Goal: Task Accomplishment & Management: Manage account settings

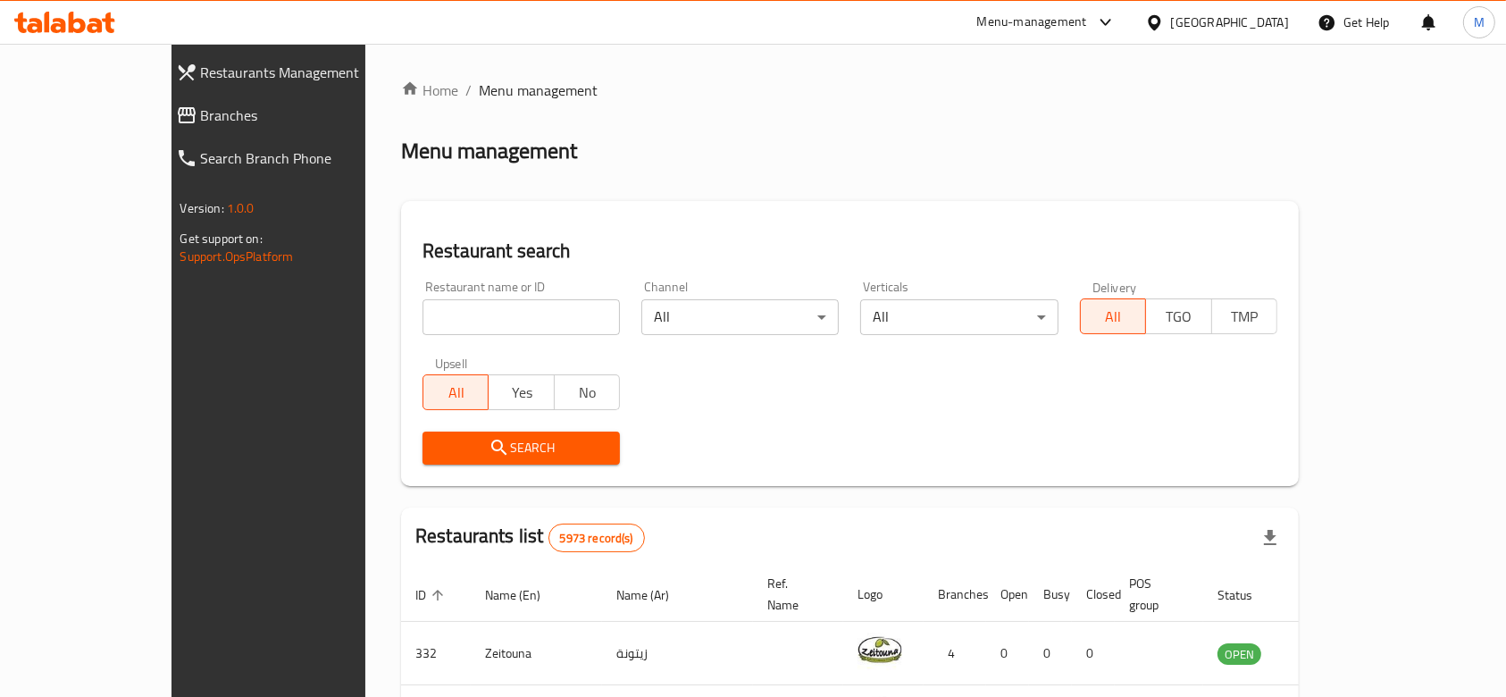
click at [472, 315] on input "search" at bounding box center [521, 317] width 197 height 36
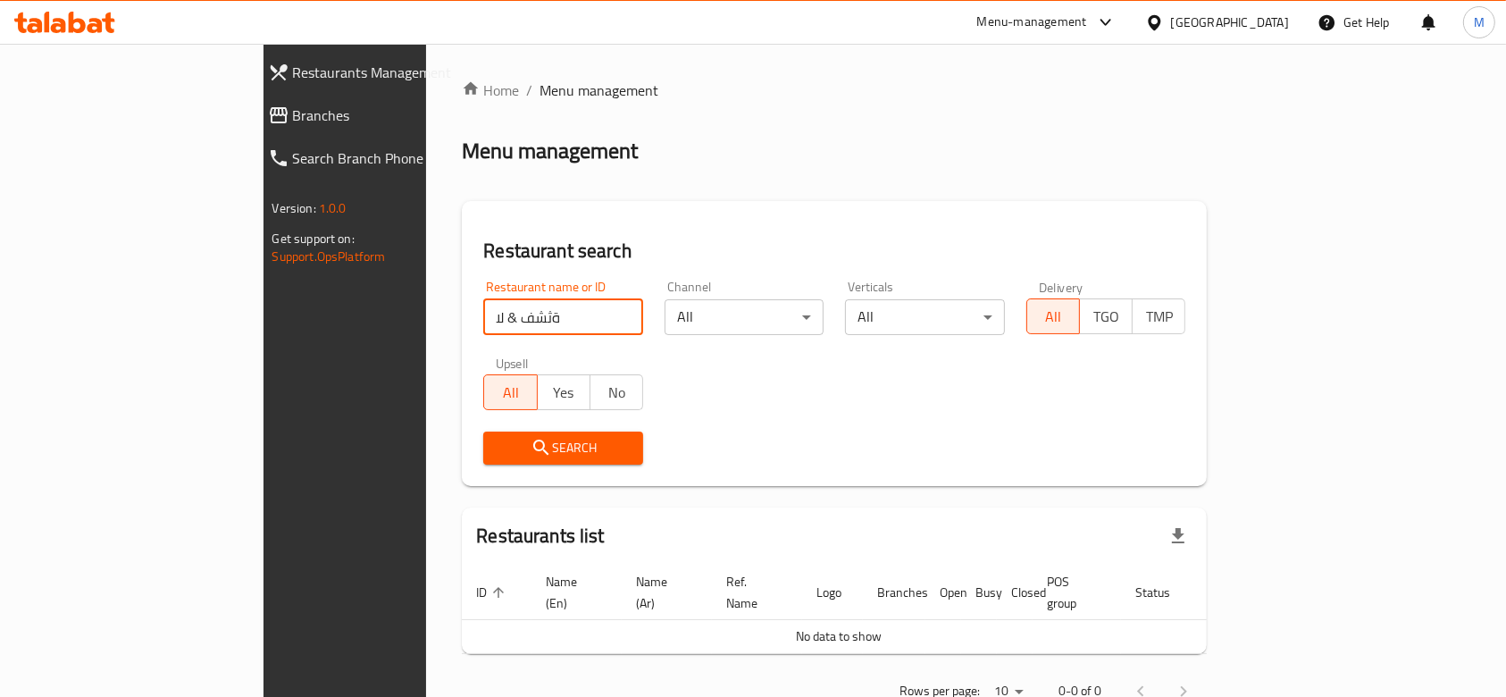
click at [483, 319] on input "ةثشف & لا" at bounding box center [563, 317] width 160 height 36
type input "meat & b"
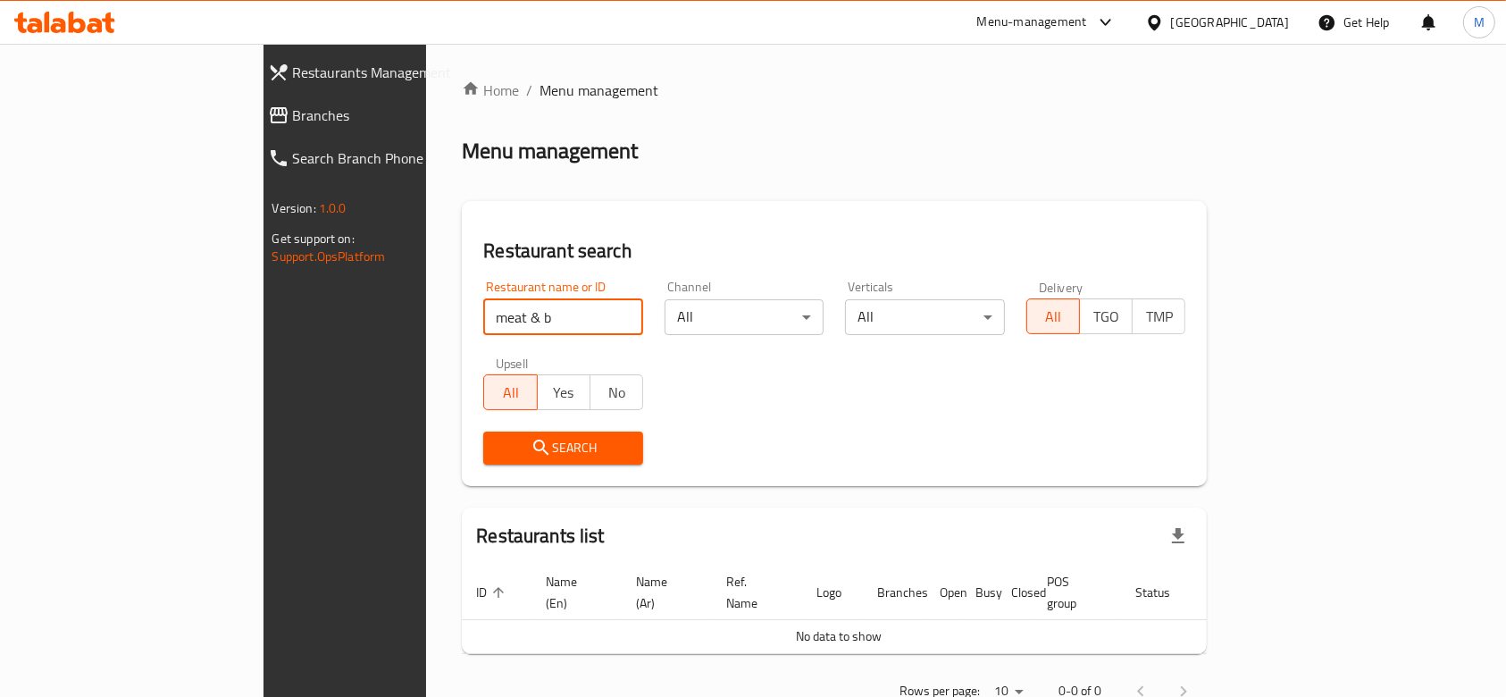
click button "Search" at bounding box center [563, 448] width 160 height 33
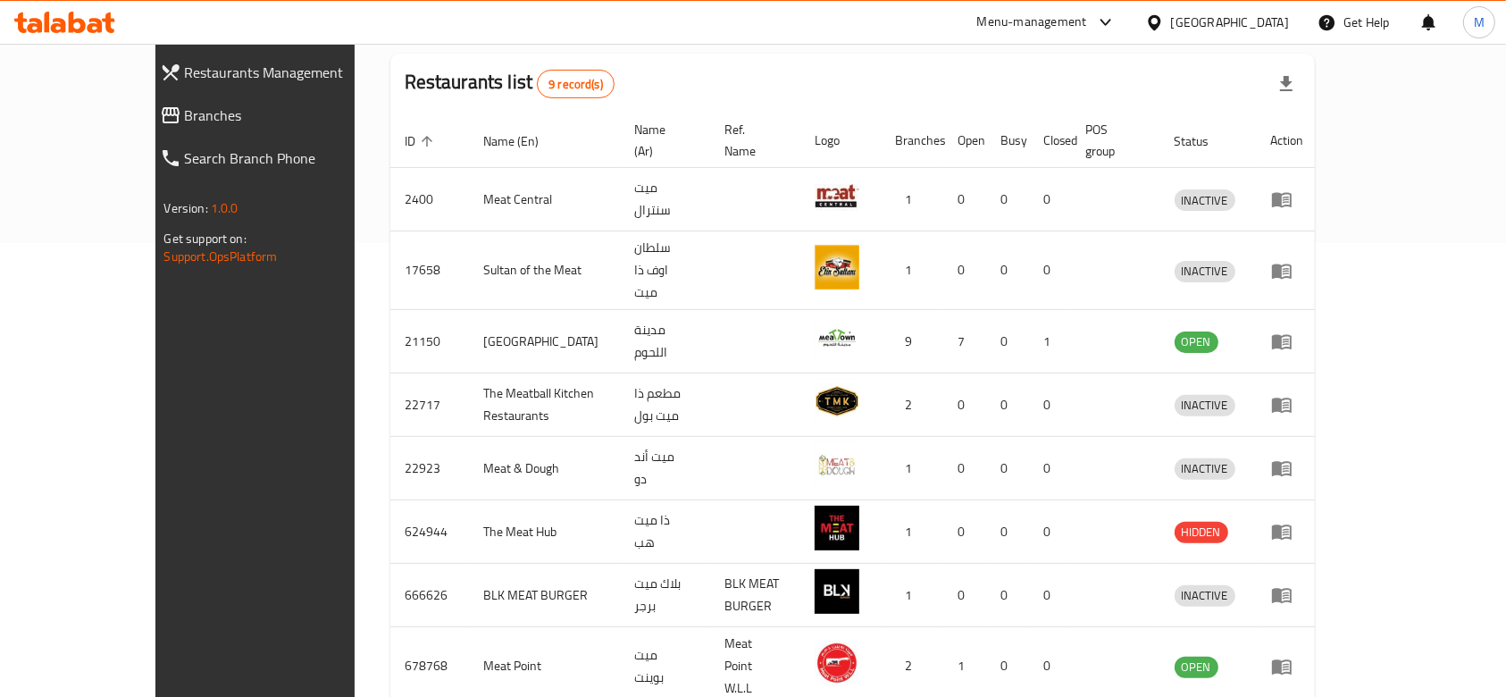
scroll to position [565, 0]
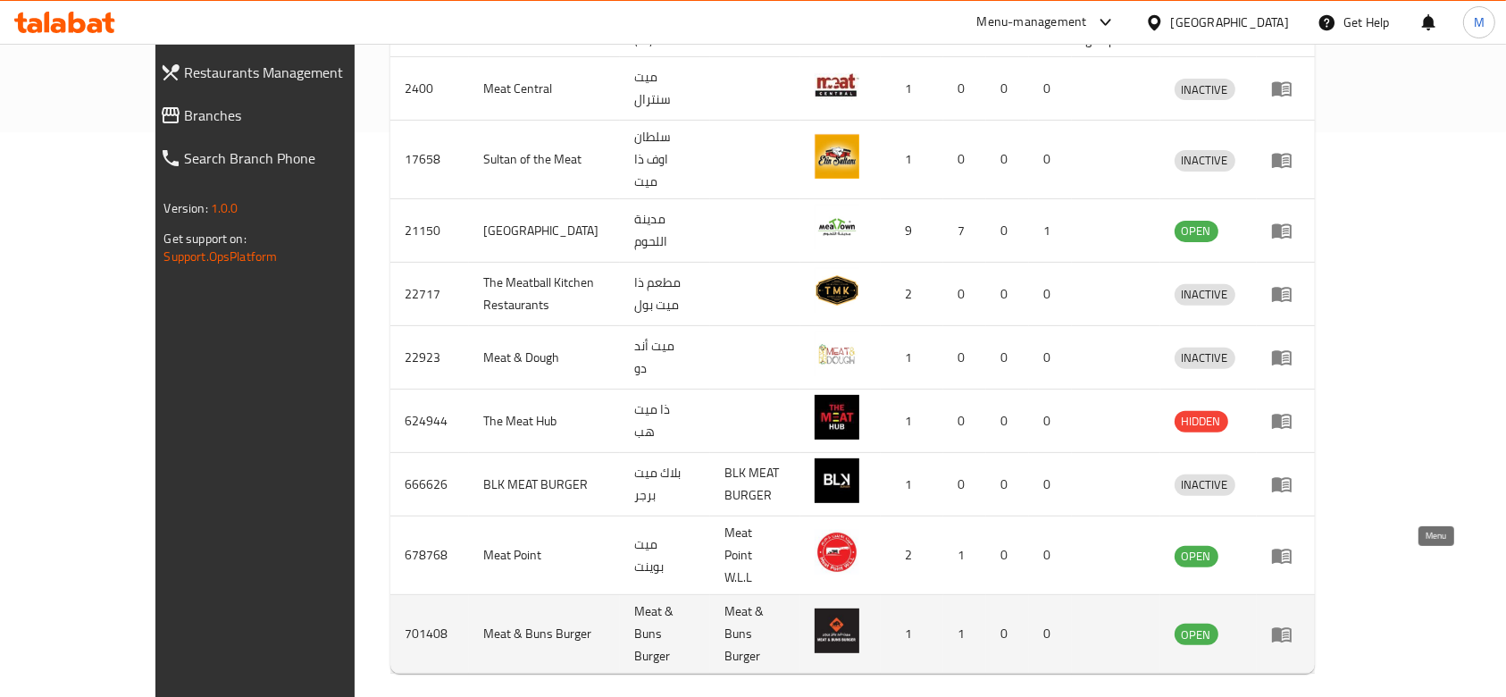
click at [1293, 624] on icon "enhanced table" at bounding box center [1281, 634] width 21 height 21
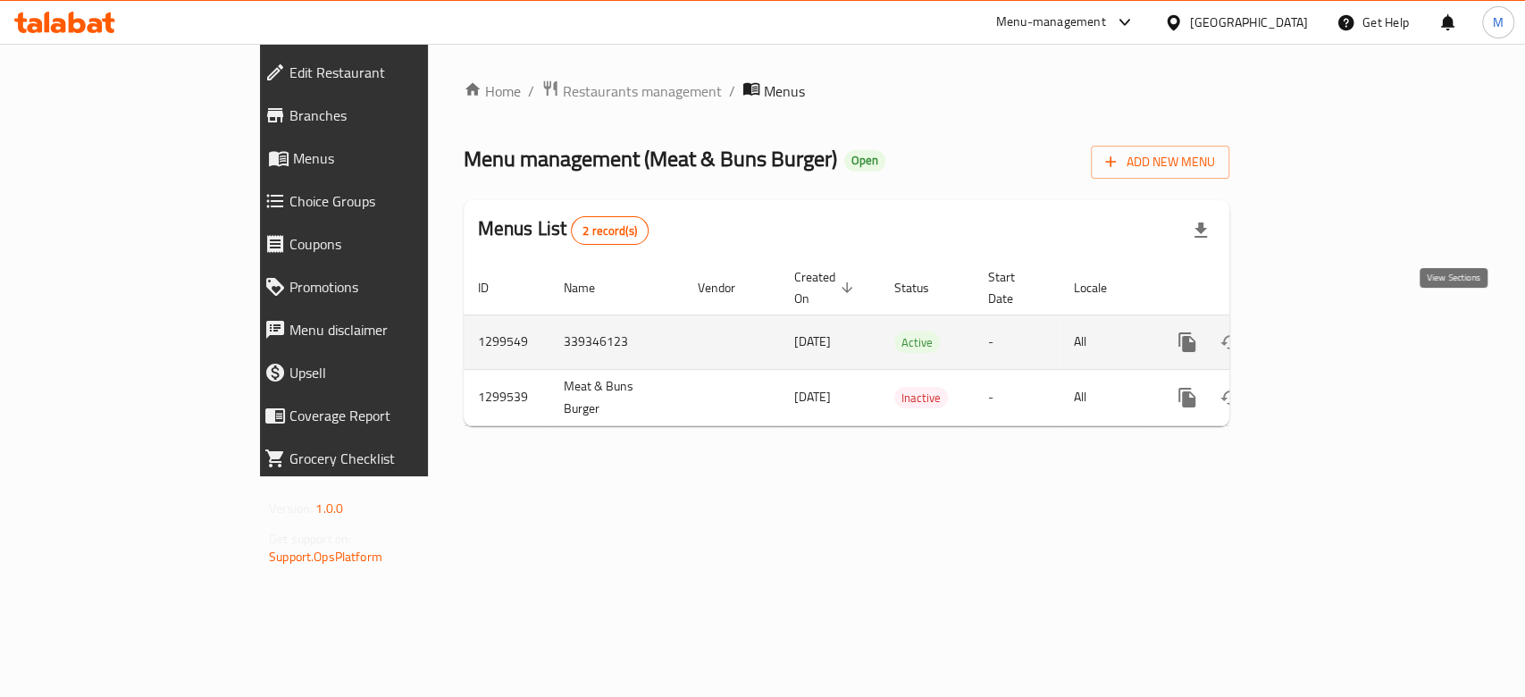
click at [1324, 334] on icon "enhanced table" at bounding box center [1316, 342] width 16 height 16
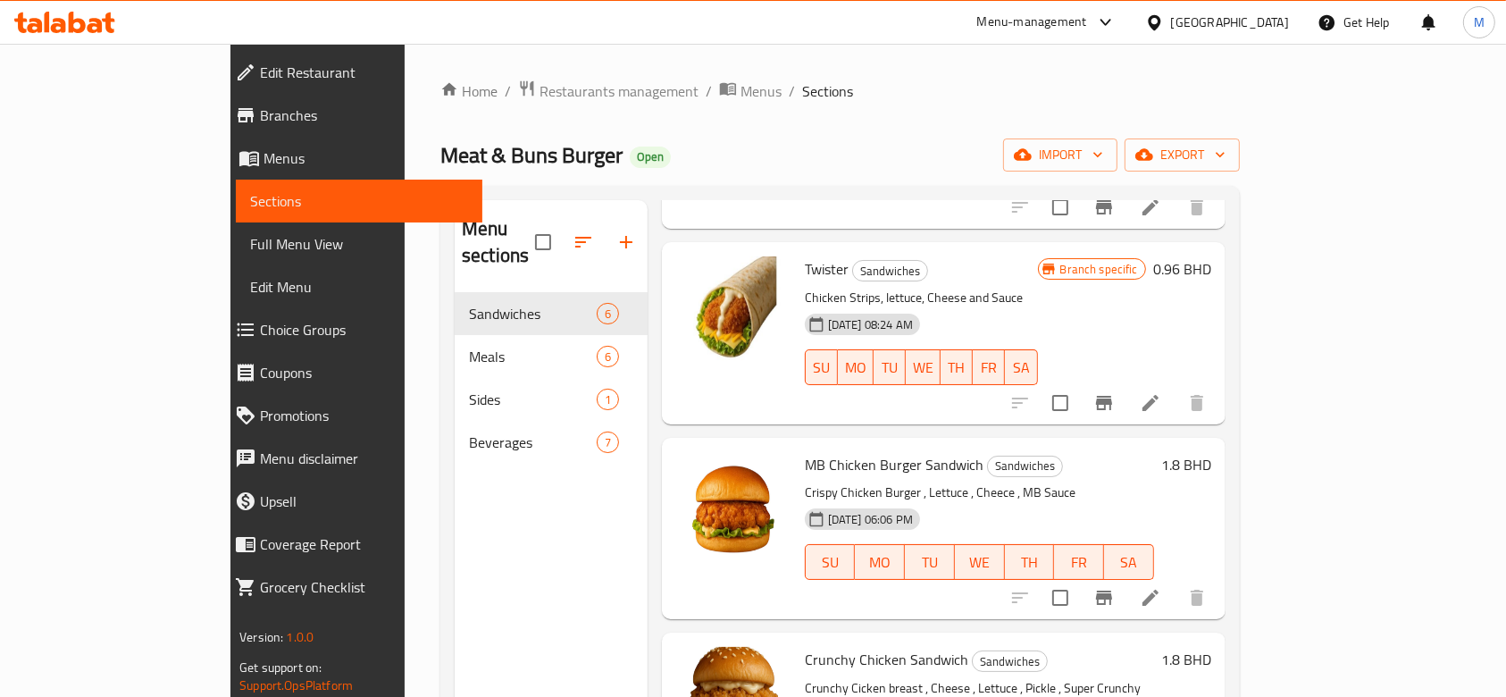
scroll to position [119, 0]
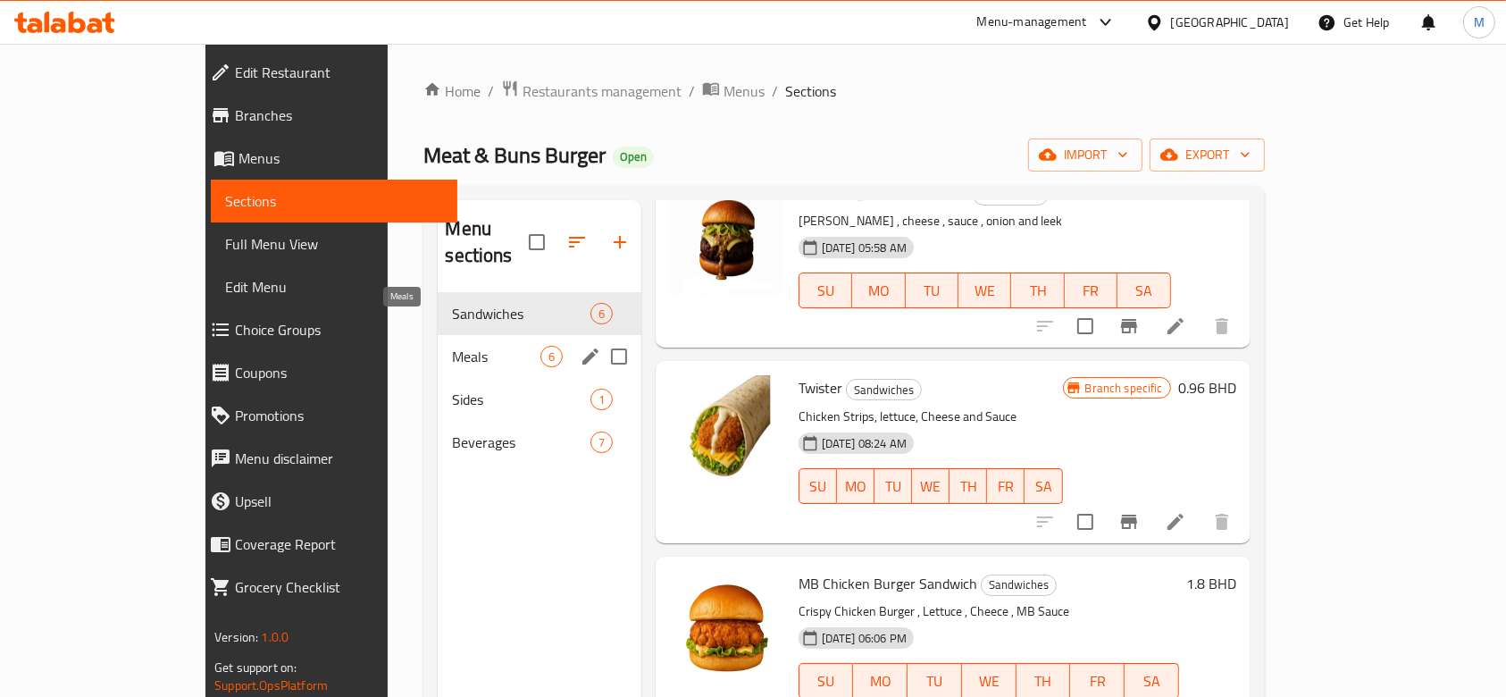
click at [452, 346] on span "Meals" at bounding box center [496, 356] width 88 height 21
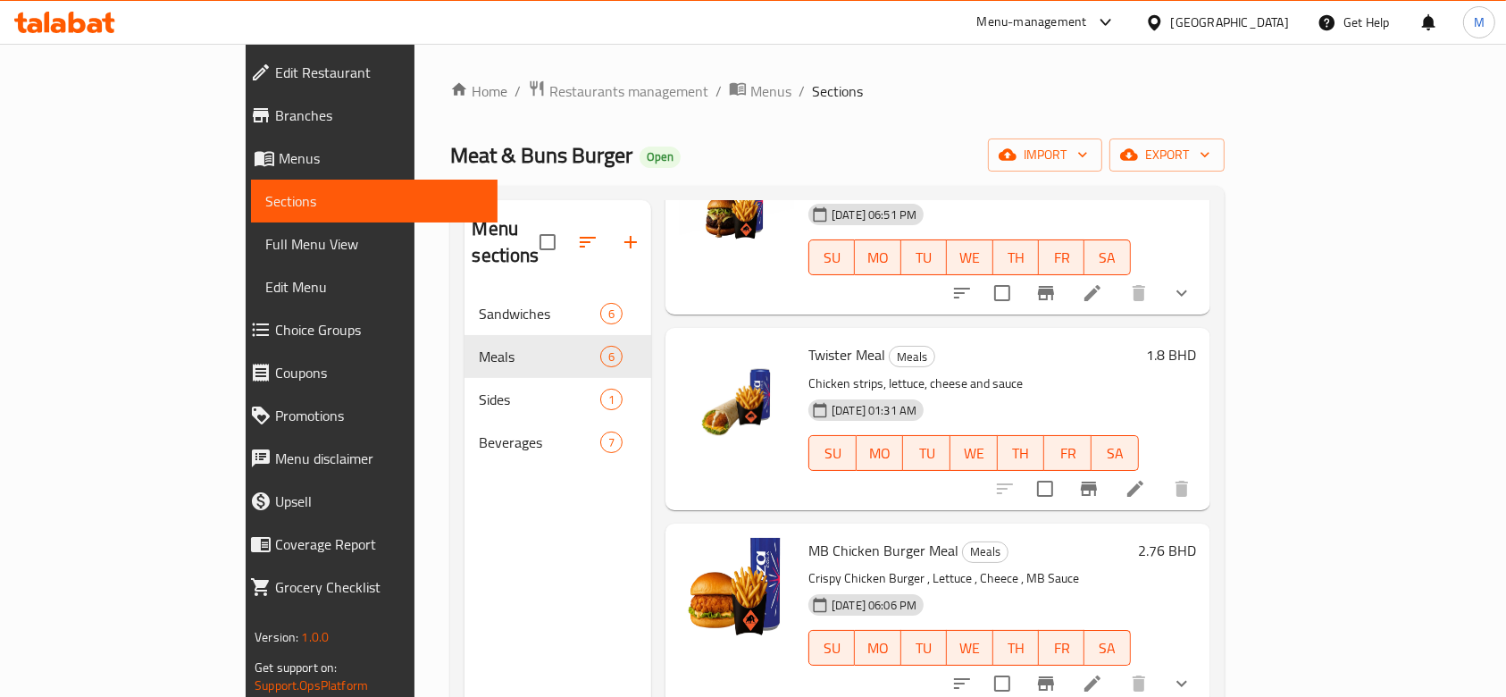
scroll to position [119, 0]
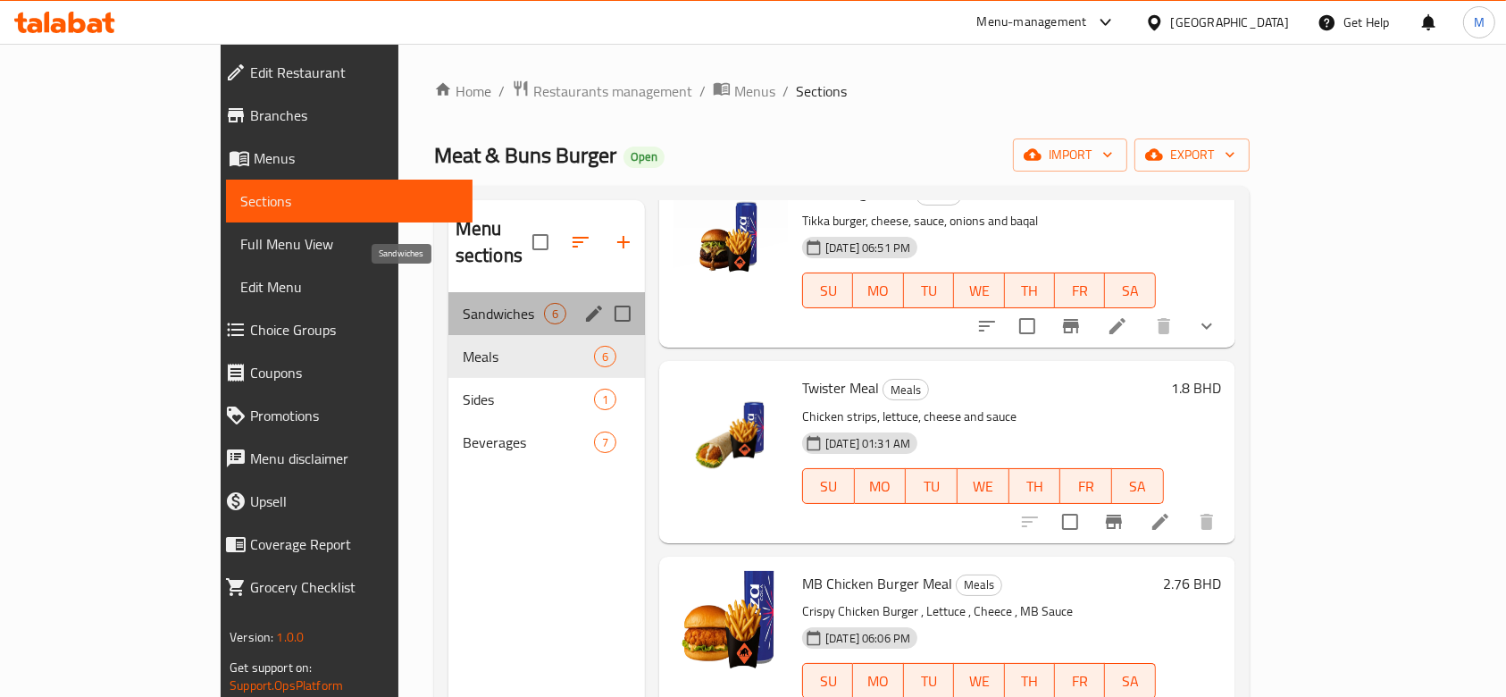
click at [463, 303] on span "Sandwiches" at bounding box center [503, 313] width 81 height 21
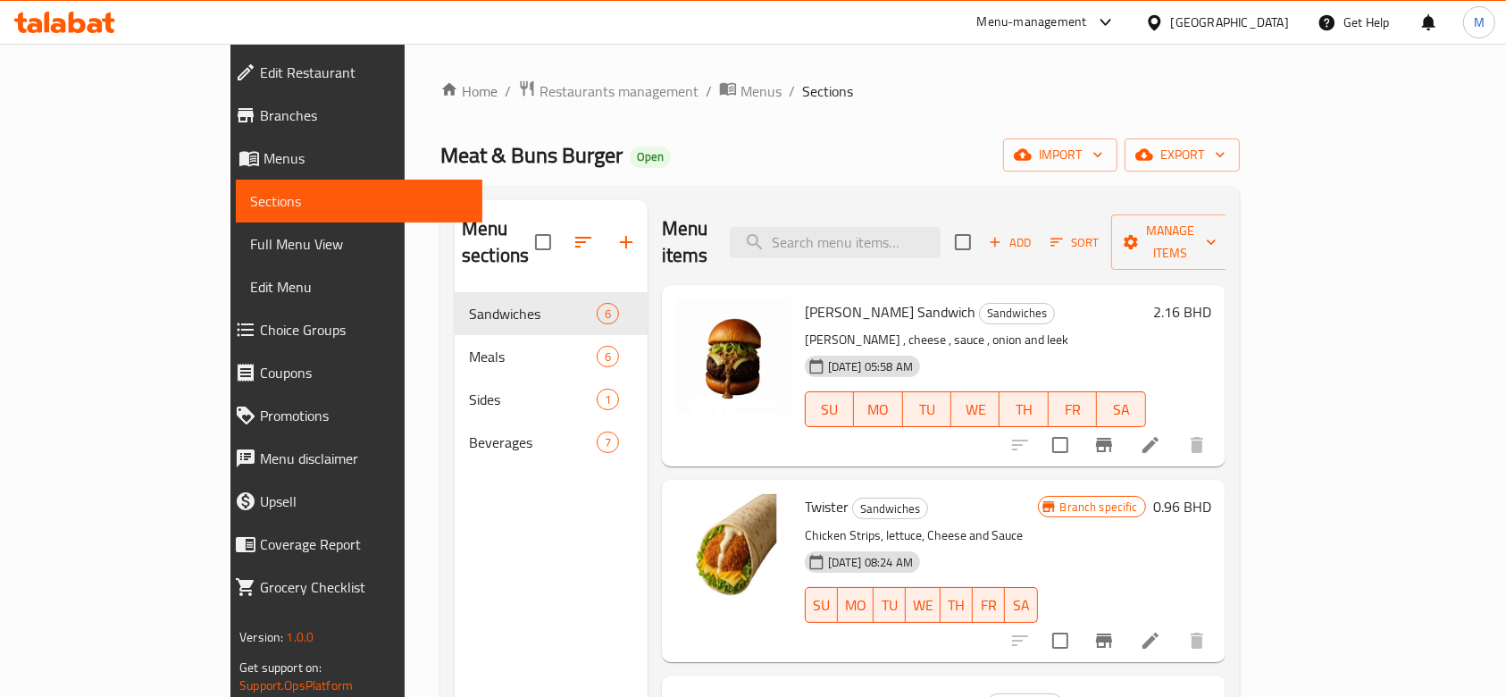
click at [1176, 625] on li at bounding box center [1151, 641] width 50 height 32
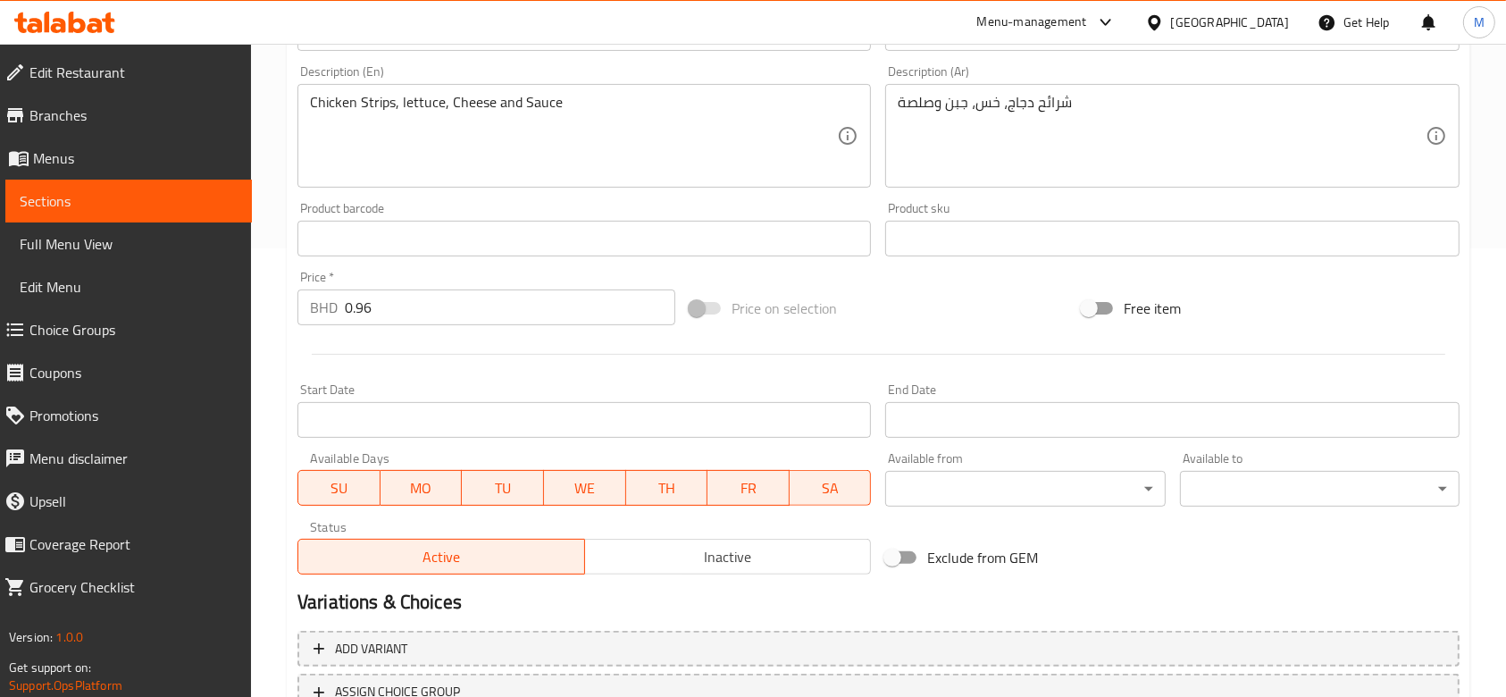
scroll to position [578, 0]
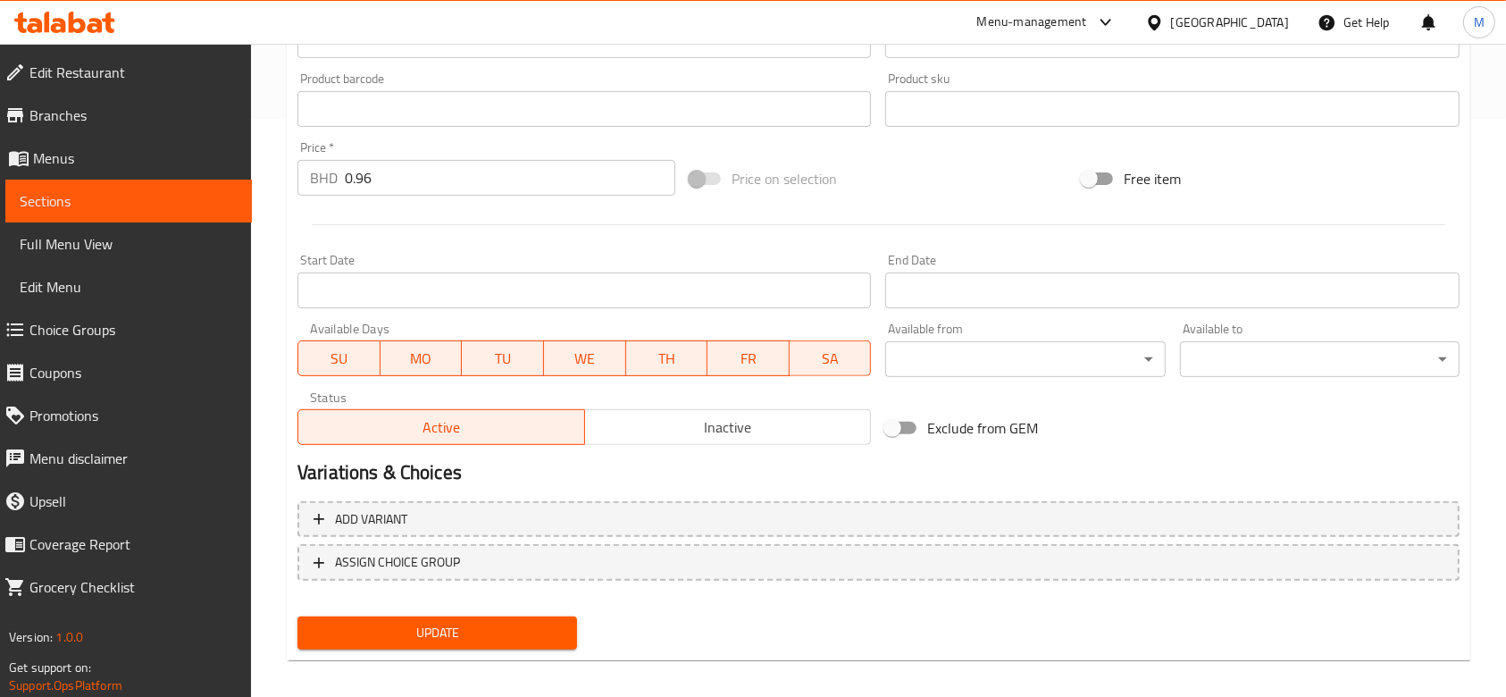
click at [86, 209] on span "Sections" at bounding box center [129, 200] width 218 height 21
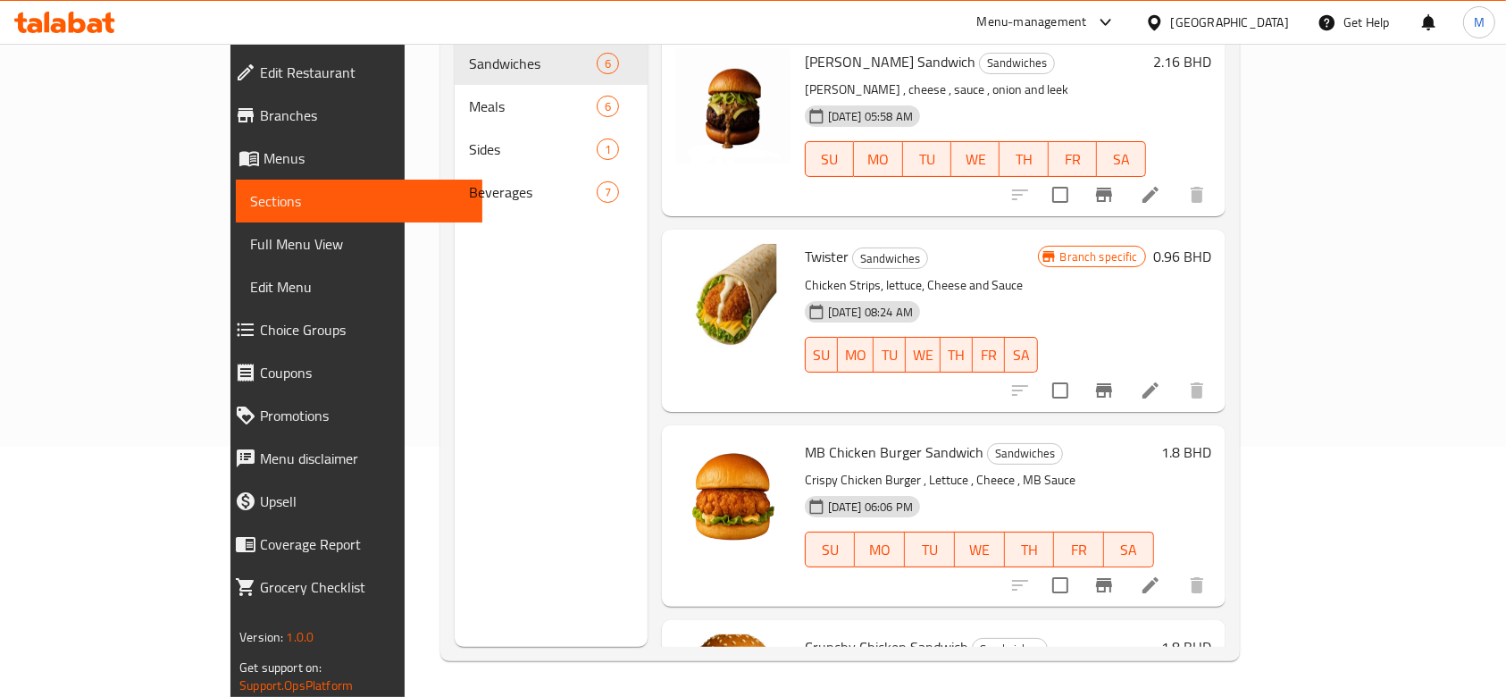
scroll to position [130, 0]
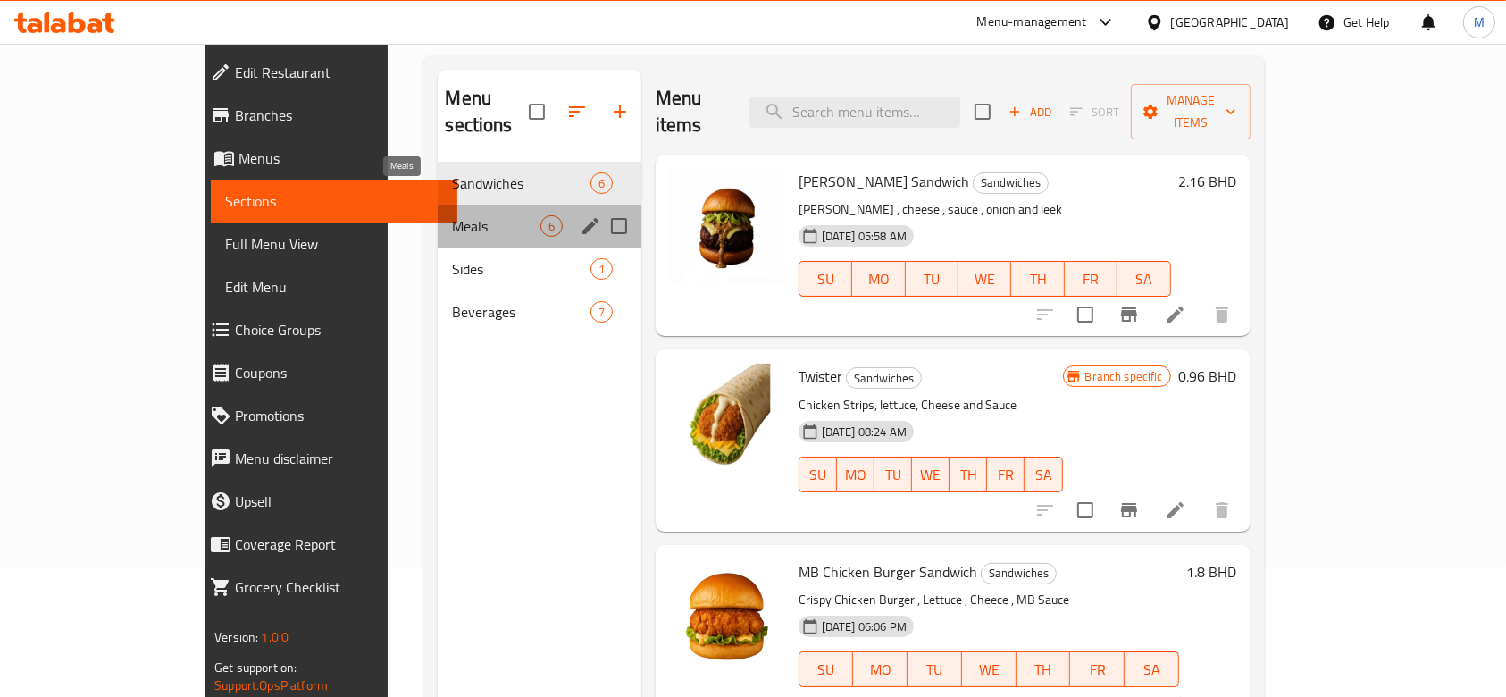
click at [452, 215] on span "Meals" at bounding box center [496, 225] width 88 height 21
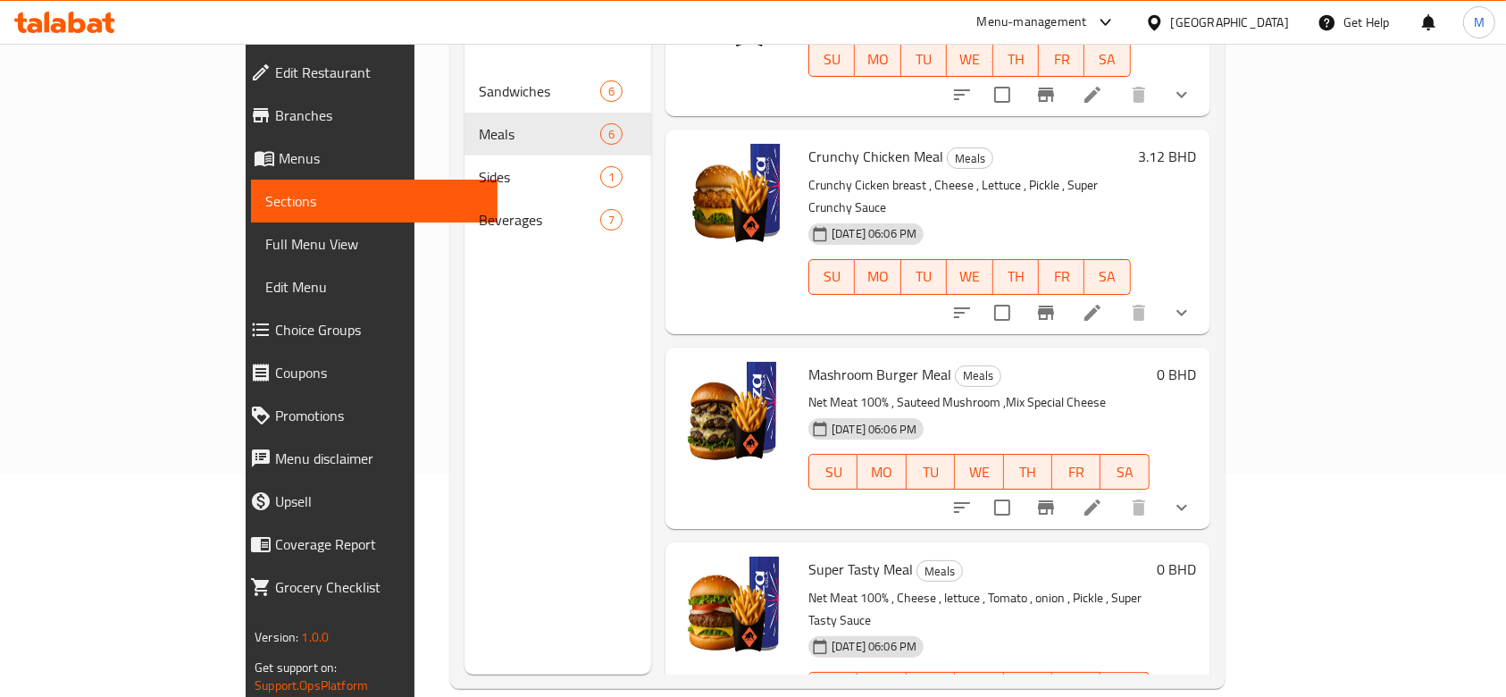
scroll to position [250, 0]
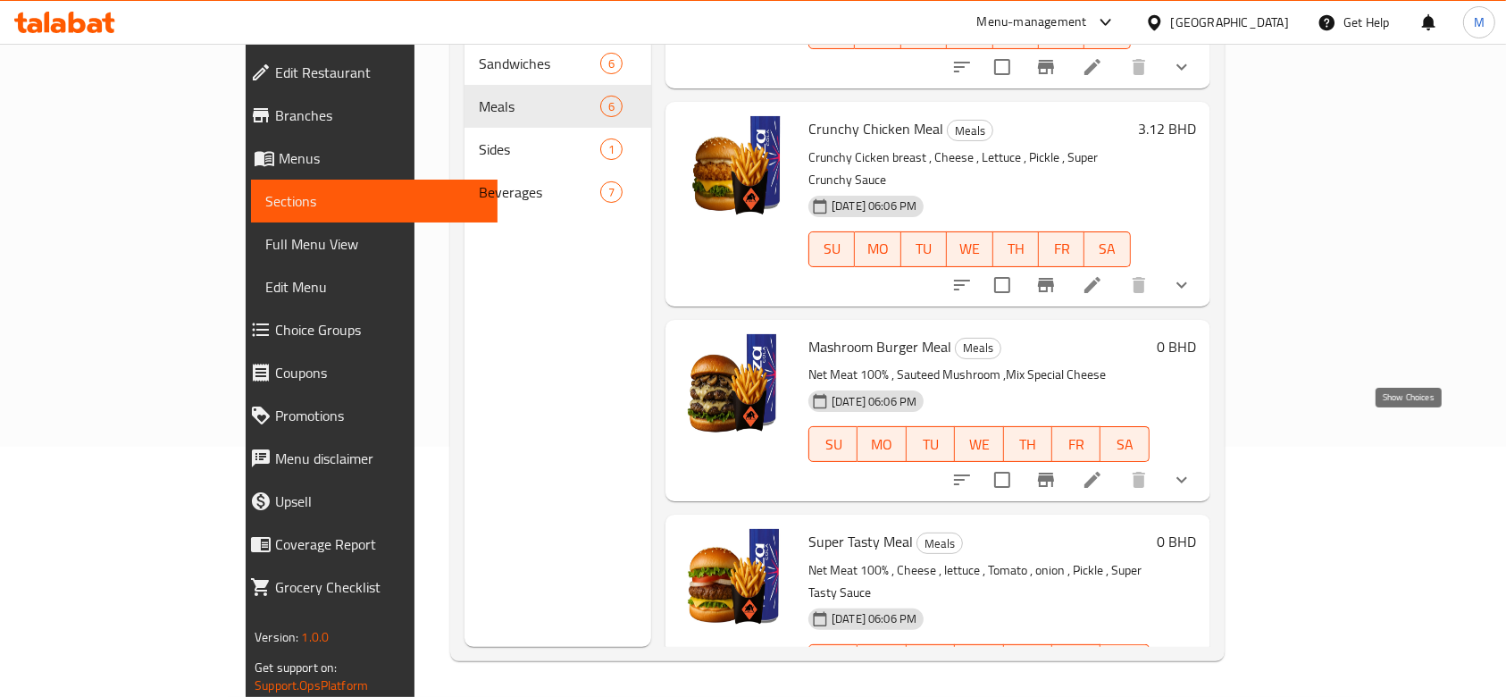
click at [1187, 477] on icon "show more" at bounding box center [1182, 480] width 11 height 6
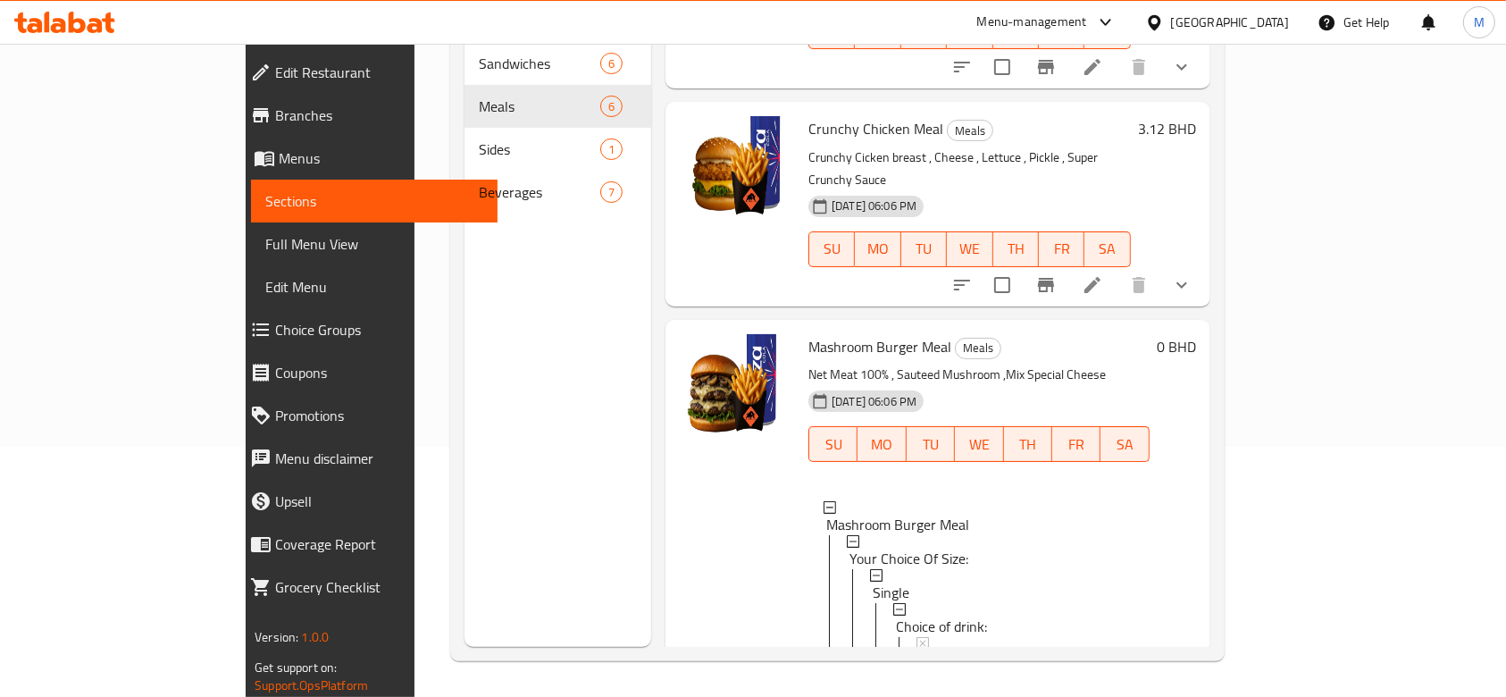
scroll to position [0, 0]
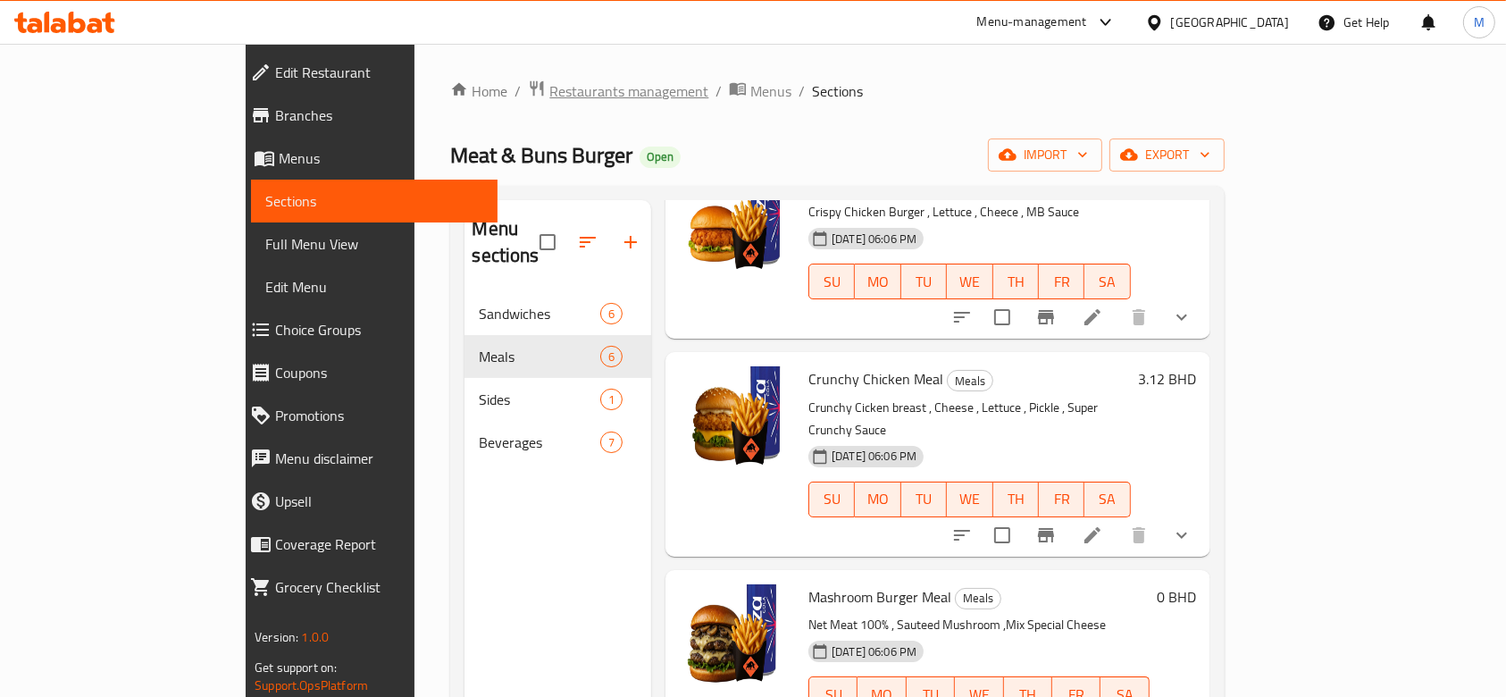
click at [549, 93] on span "Restaurants management" at bounding box center [628, 90] width 159 height 21
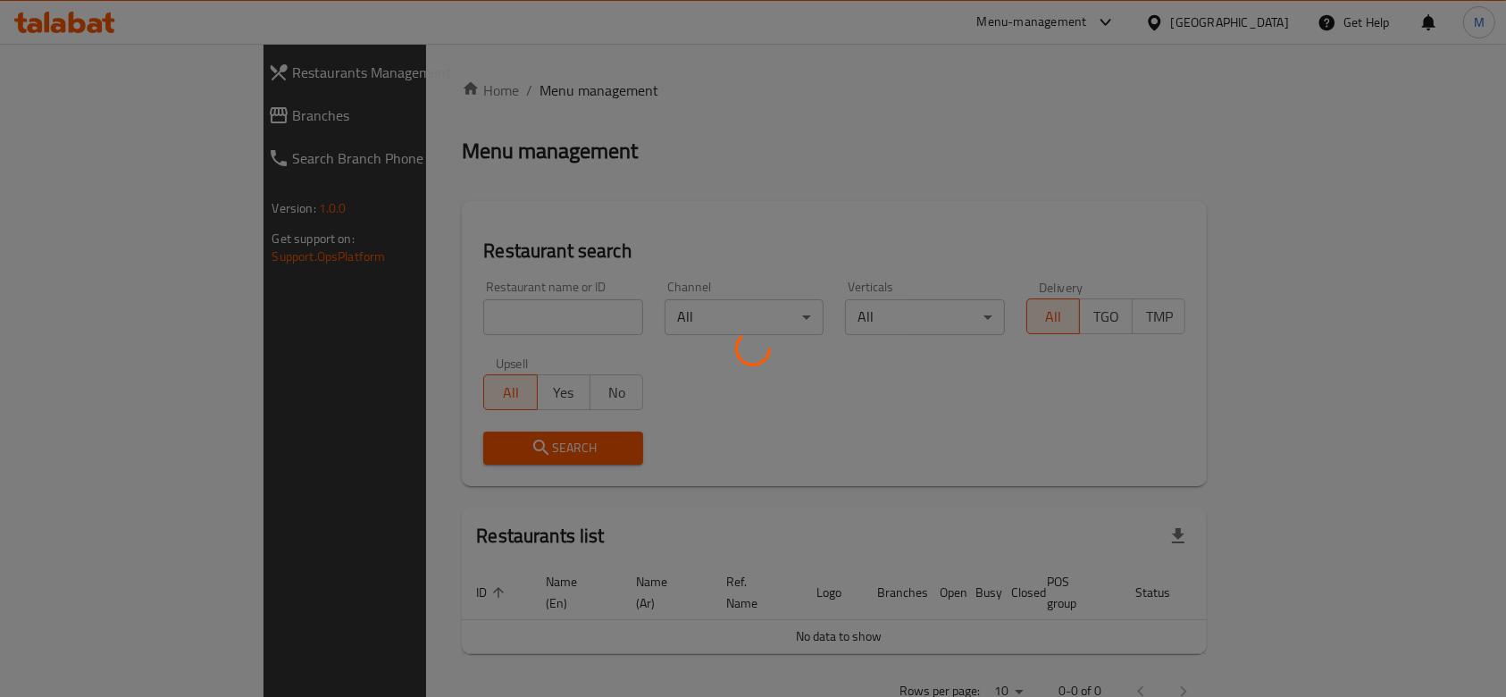
click at [394, 313] on div at bounding box center [753, 348] width 1506 height 697
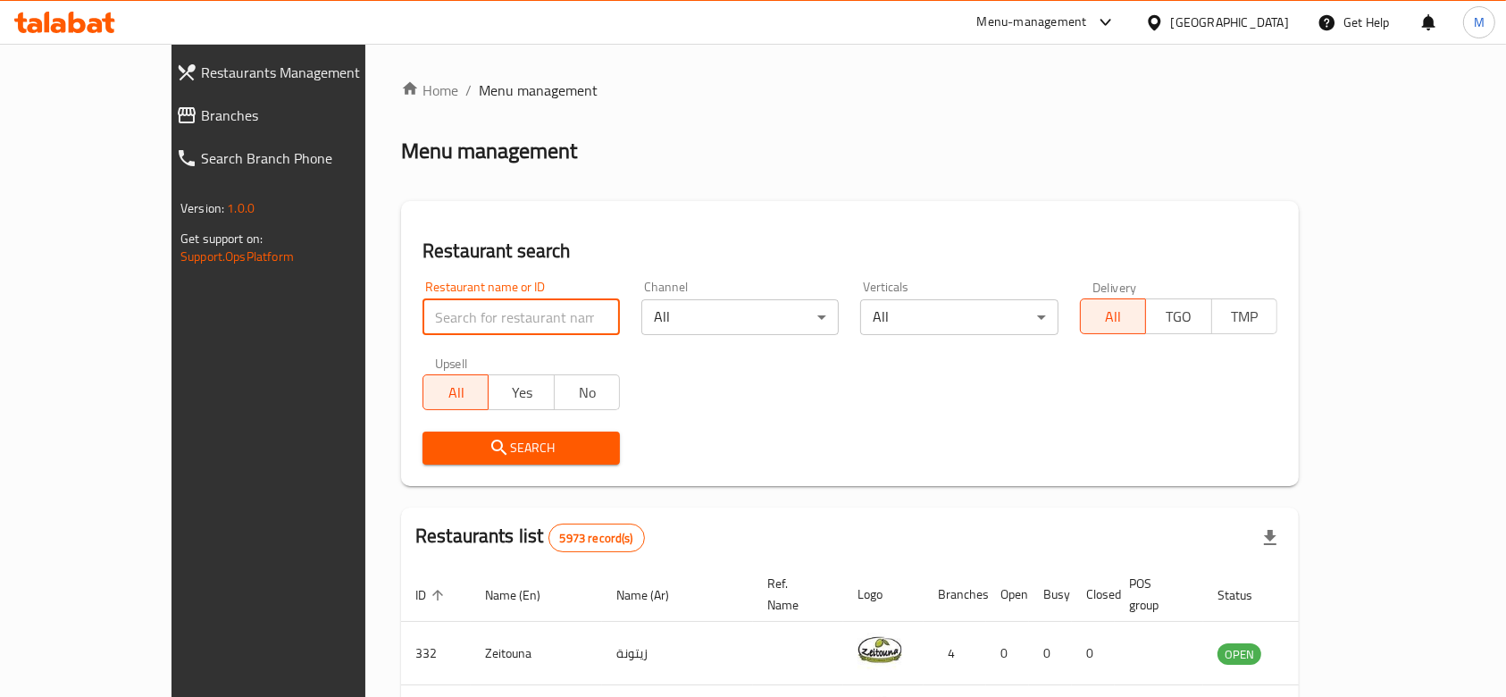
click at [423, 321] on input "search" at bounding box center [521, 317] width 197 height 36
type input "fareeq bin aqool"
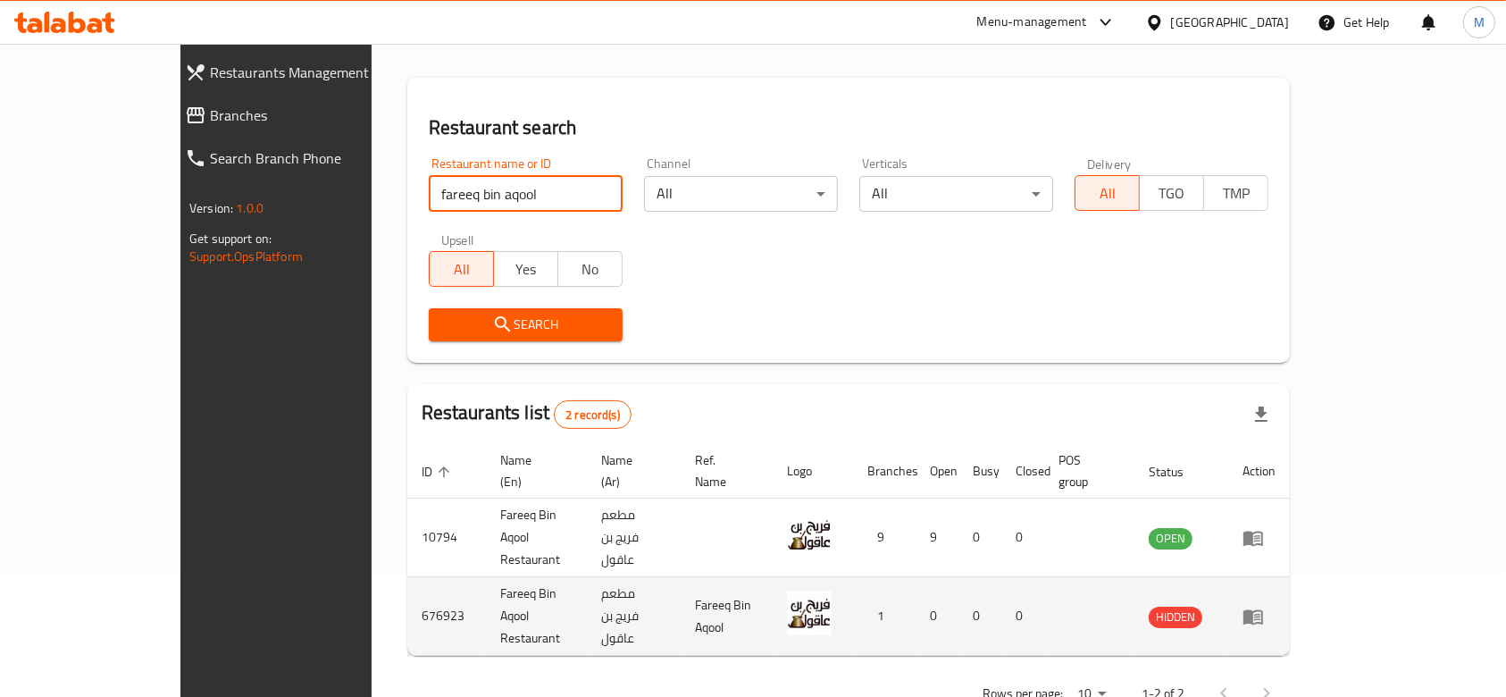
scroll to position [126, 0]
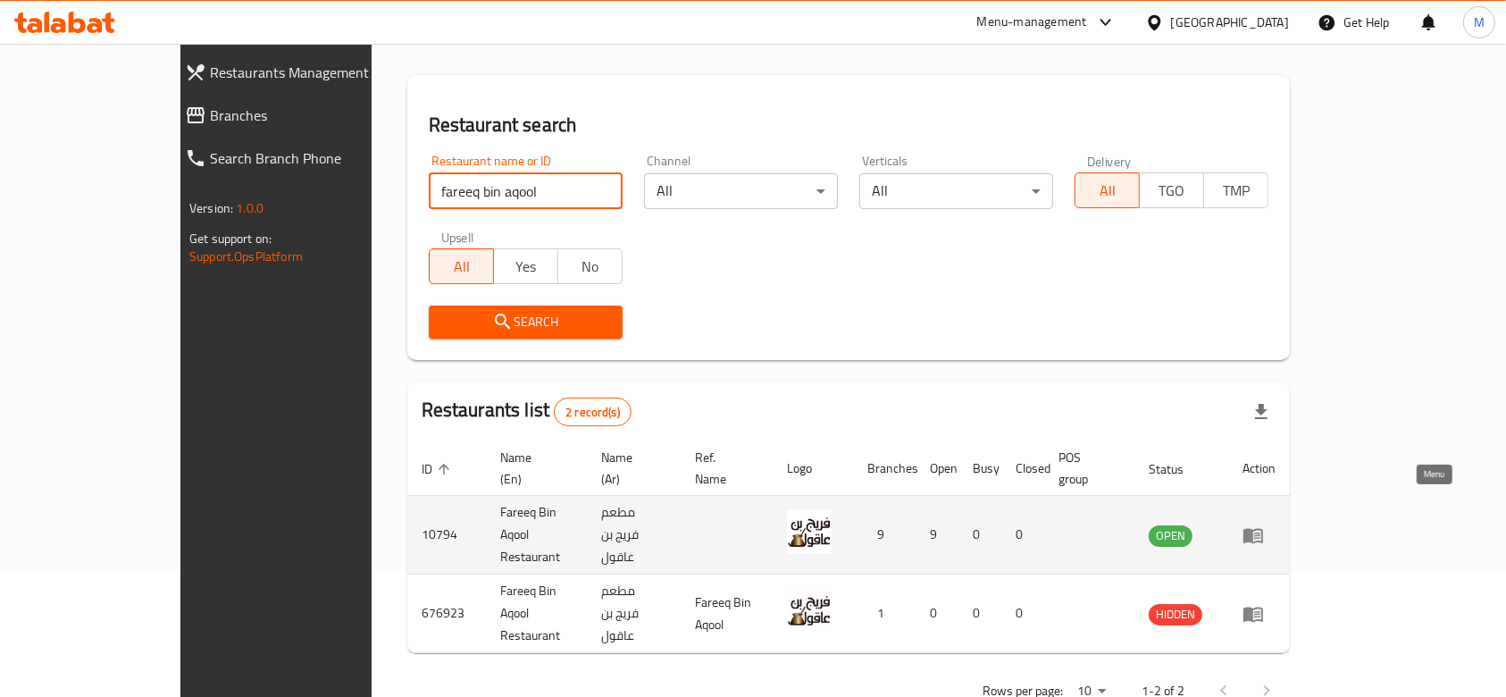
click at [1263, 528] on icon "enhanced table" at bounding box center [1254, 535] width 20 height 15
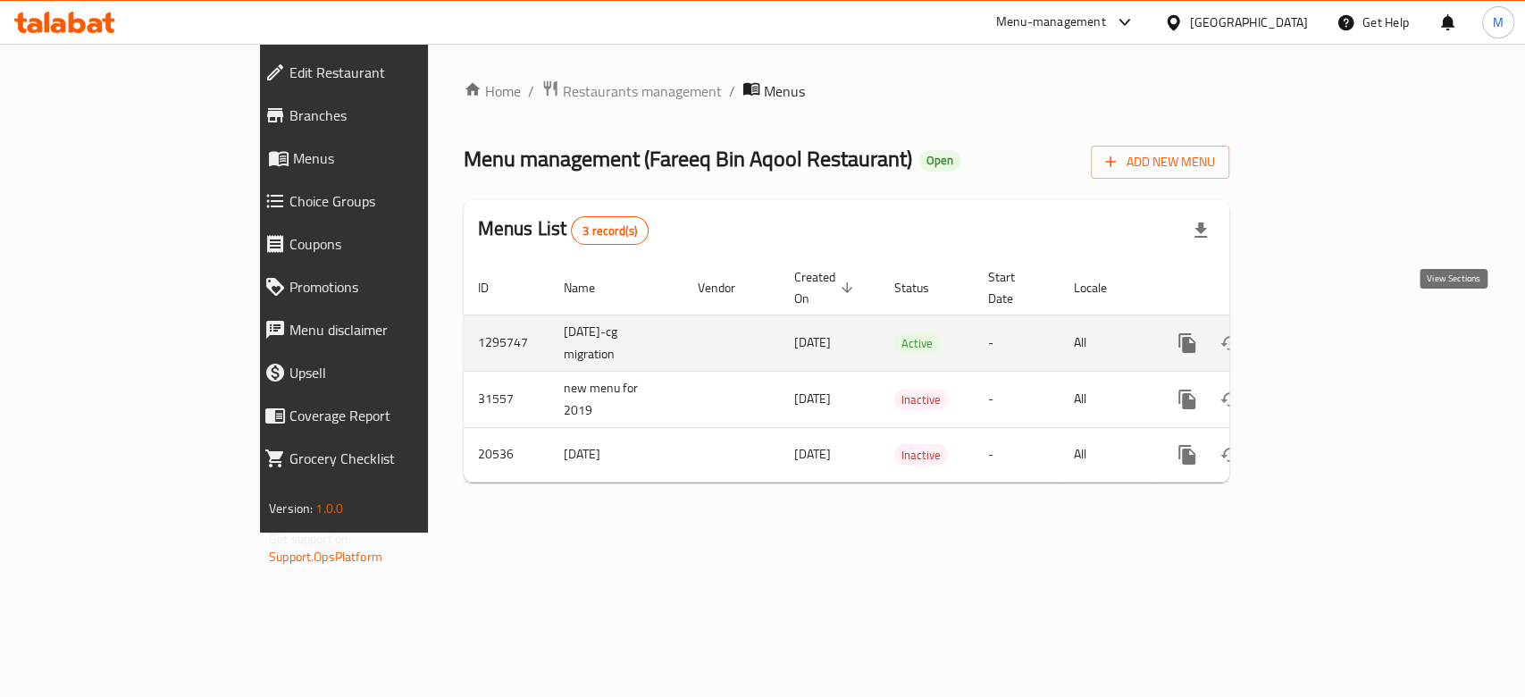
click at [1327, 332] on icon "enhanced table" at bounding box center [1315, 342] width 21 height 21
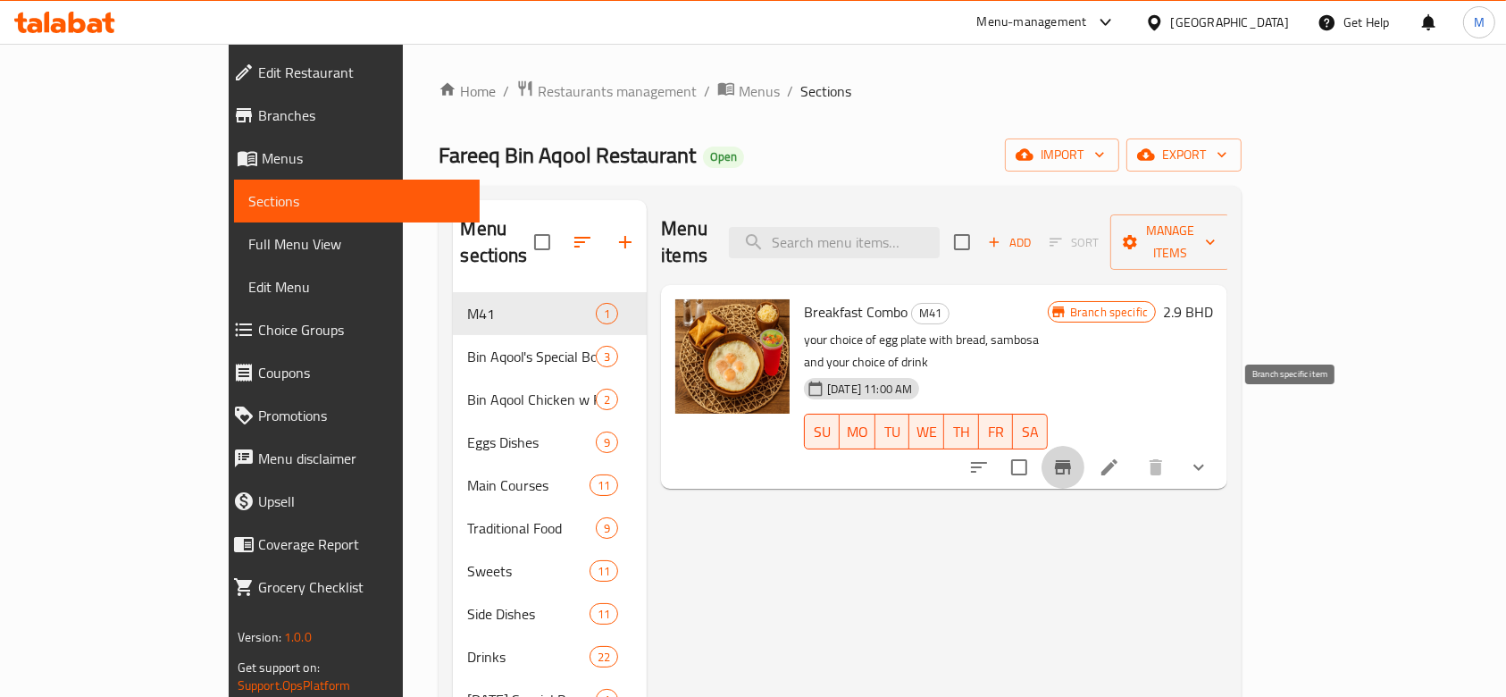
click at [1074, 457] on icon "Branch-specific-item" at bounding box center [1063, 467] width 21 height 21
click at [856, 570] on div "Menu items Add Sort Manage items Breakfast Combo M41 your choice of egg plate w…" at bounding box center [937, 548] width 581 height 697
click at [1074, 457] on icon "Branch-specific-item" at bounding box center [1063, 467] width 21 height 21
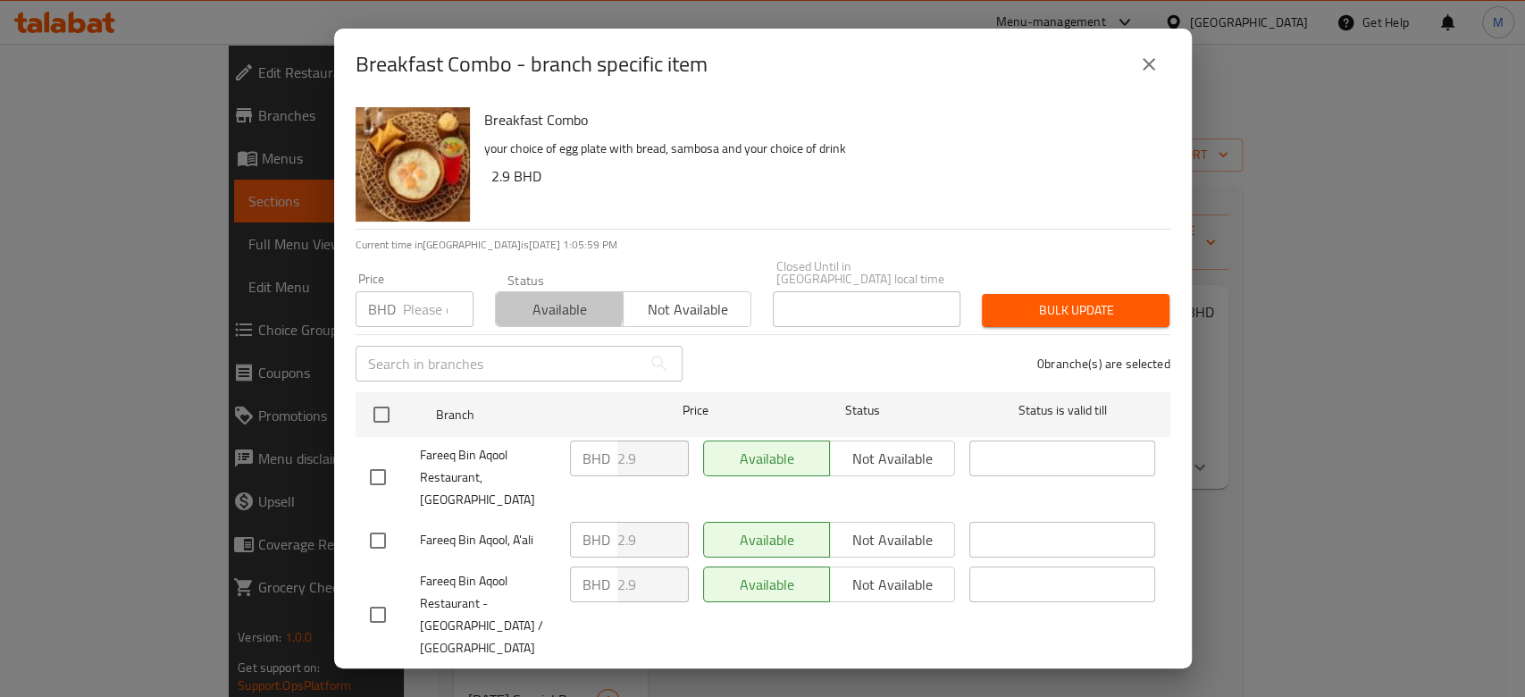
click at [541, 297] on span "Available" at bounding box center [559, 310] width 113 height 26
click at [422, 294] on input "number" at bounding box center [438, 309] width 71 height 36
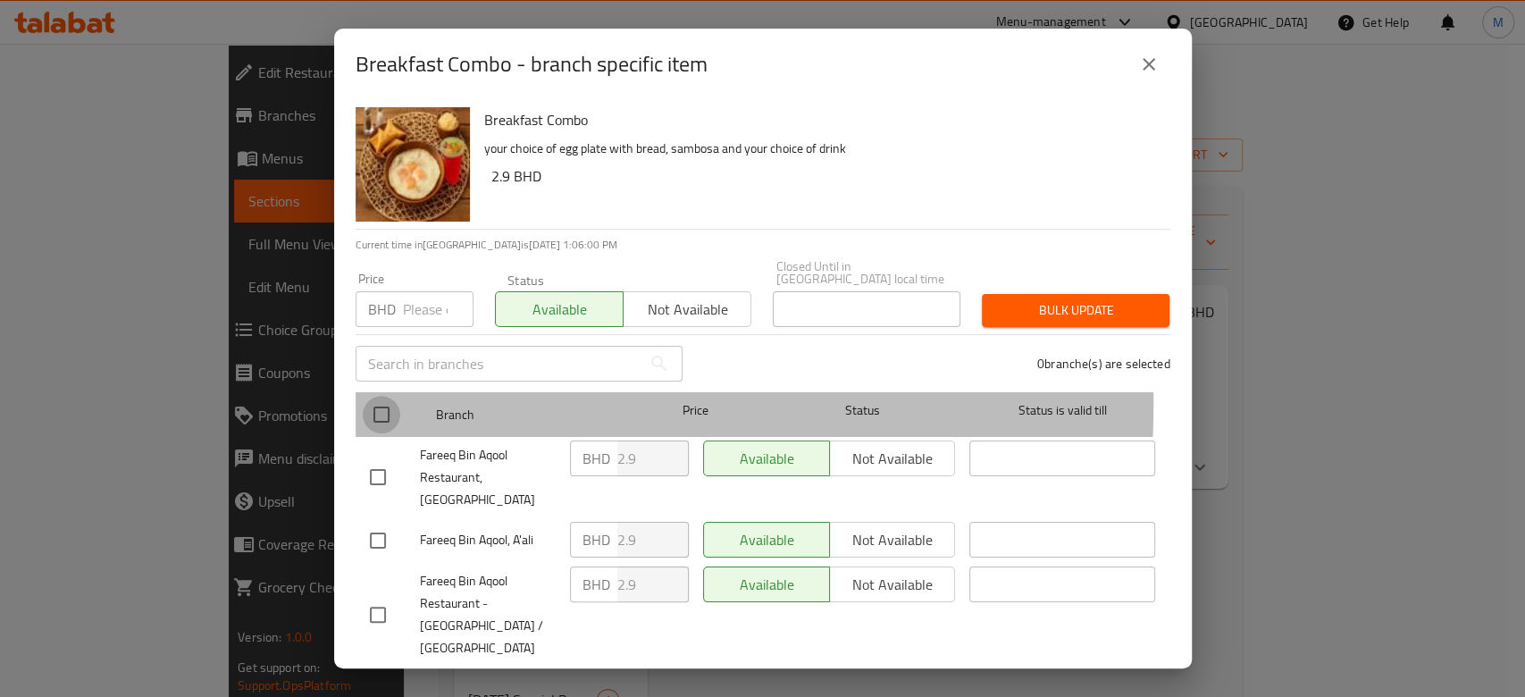
click at [377, 396] on input "checkbox" at bounding box center [382, 415] width 38 height 38
checkbox input "true"
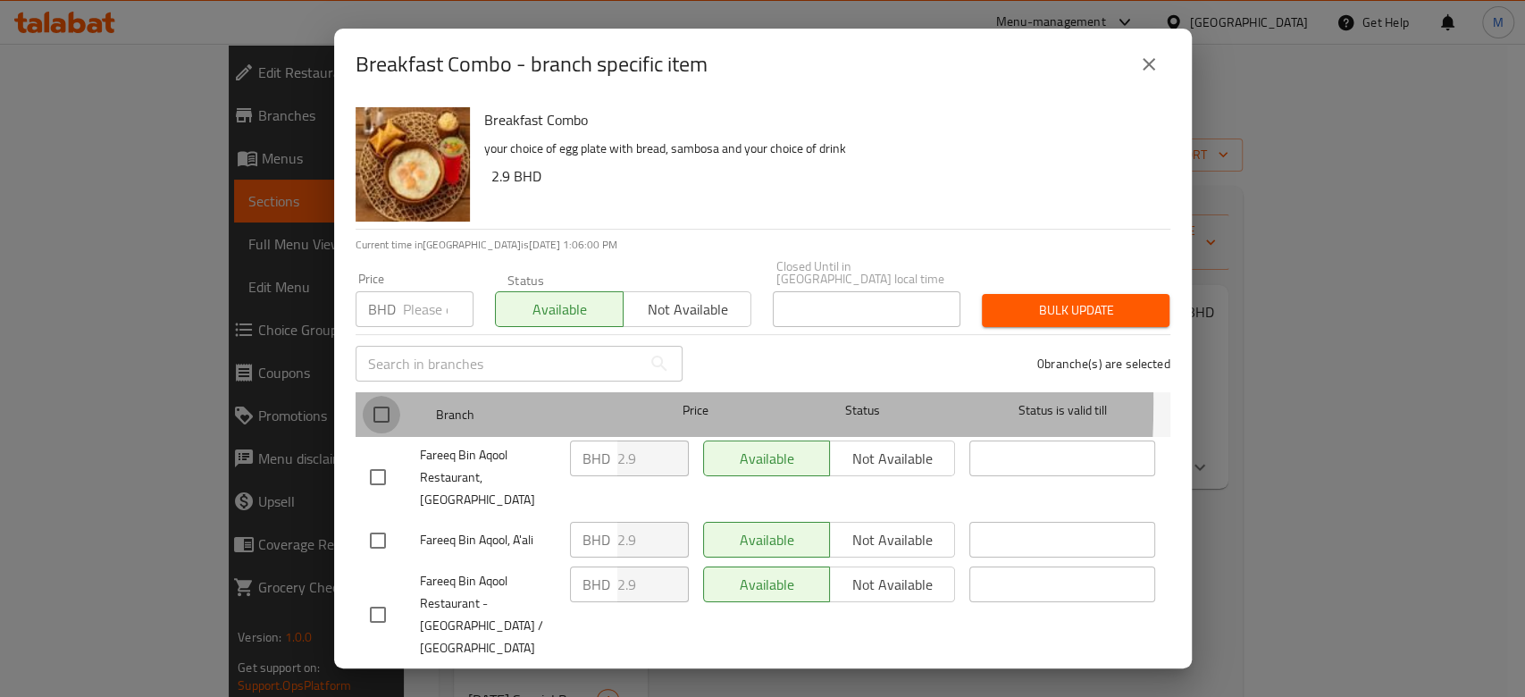
checkbox input "true"
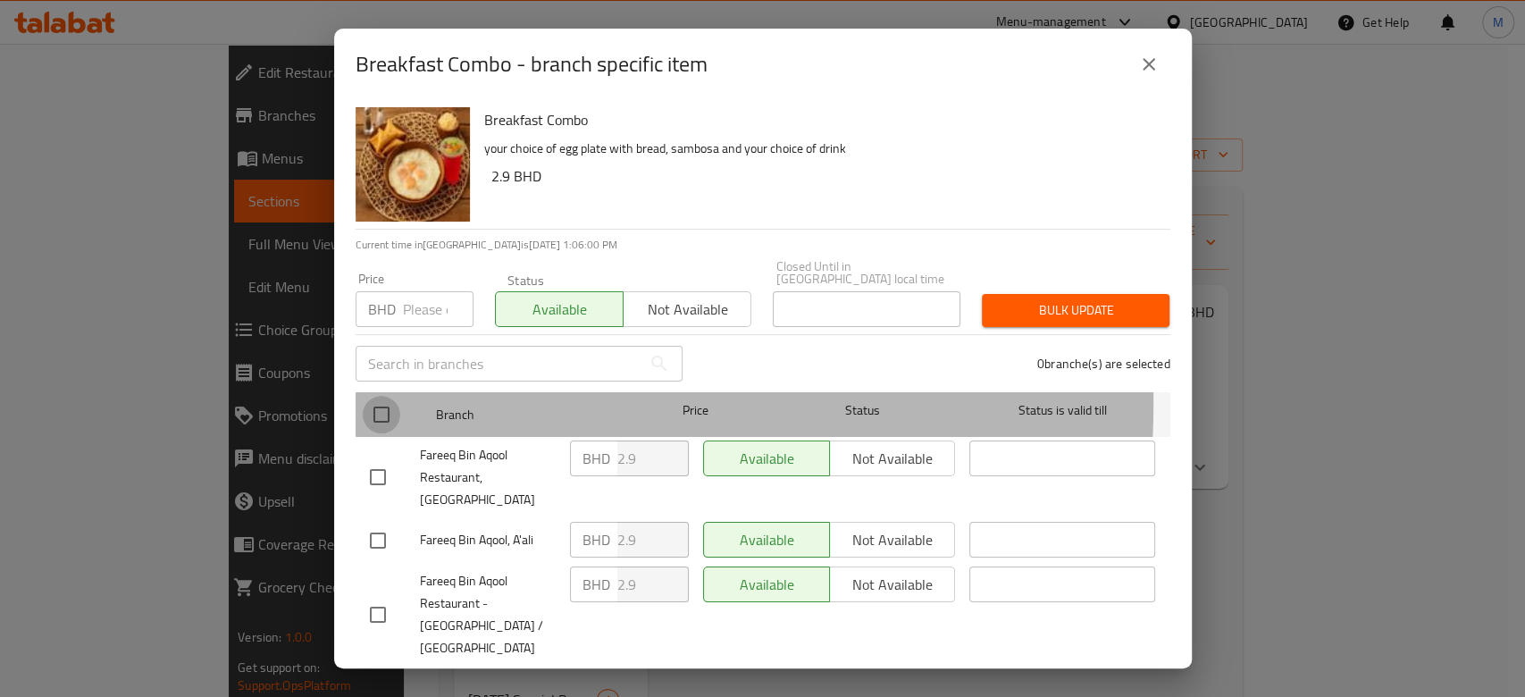
checkbox input "true"
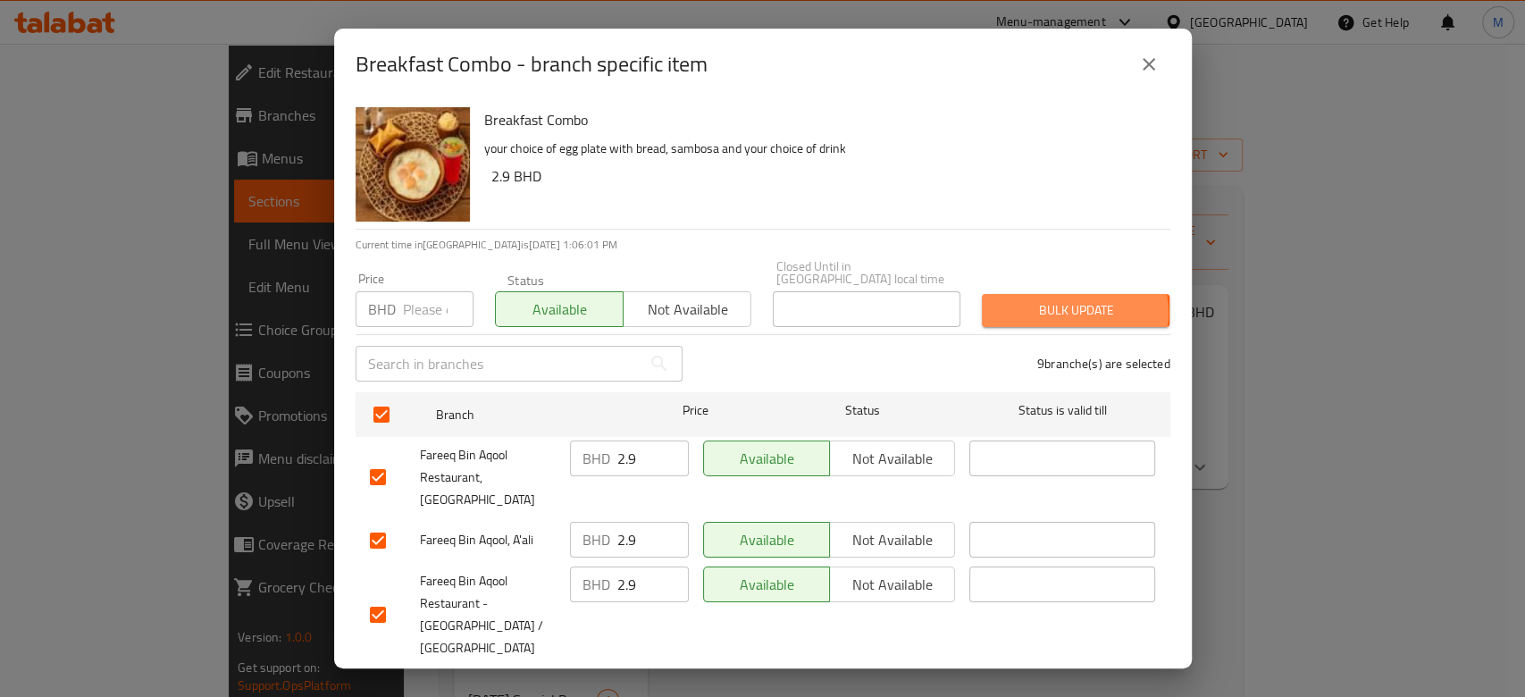
click at [1054, 300] on span "Bulk update" at bounding box center [1075, 310] width 159 height 22
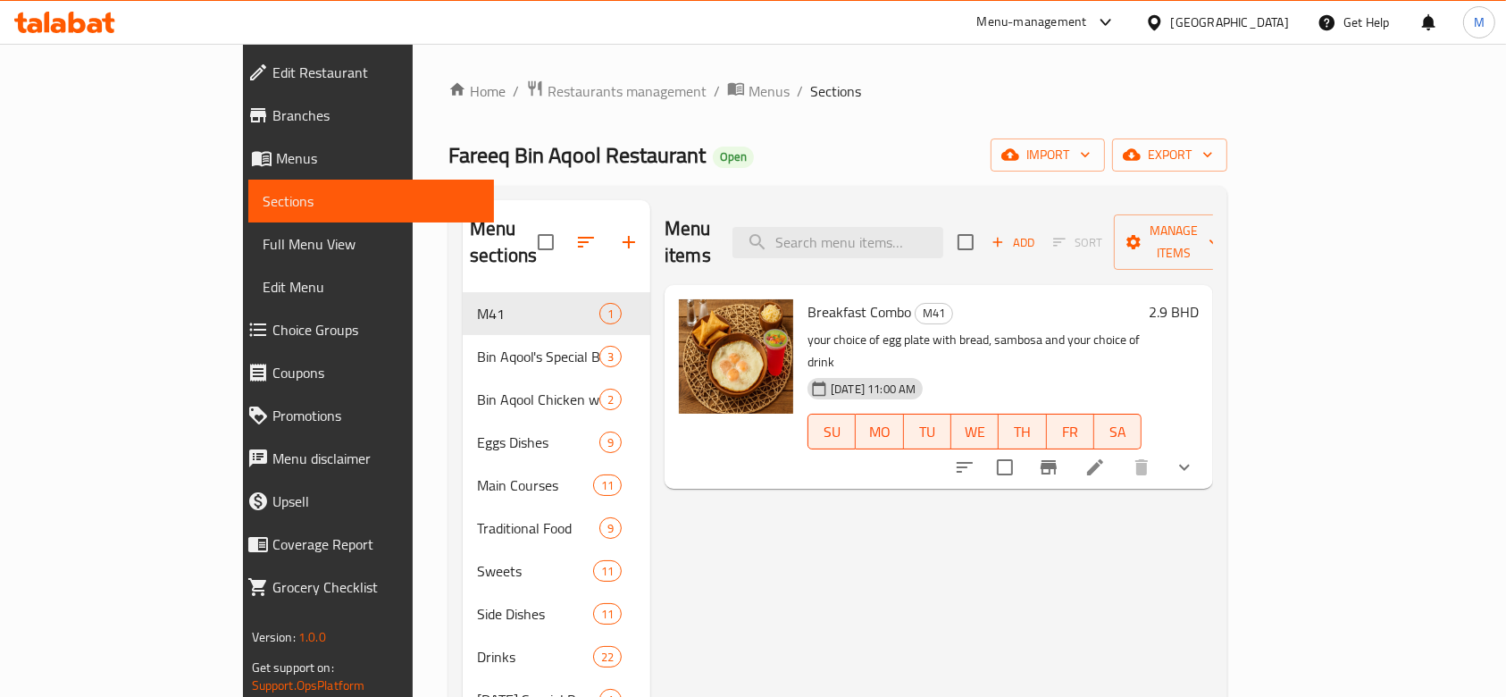
click at [1032, 553] on div "Menu items Add Sort Manage items Breakfast Combo M41 your choice of egg plate w…" at bounding box center [931, 548] width 563 height 697
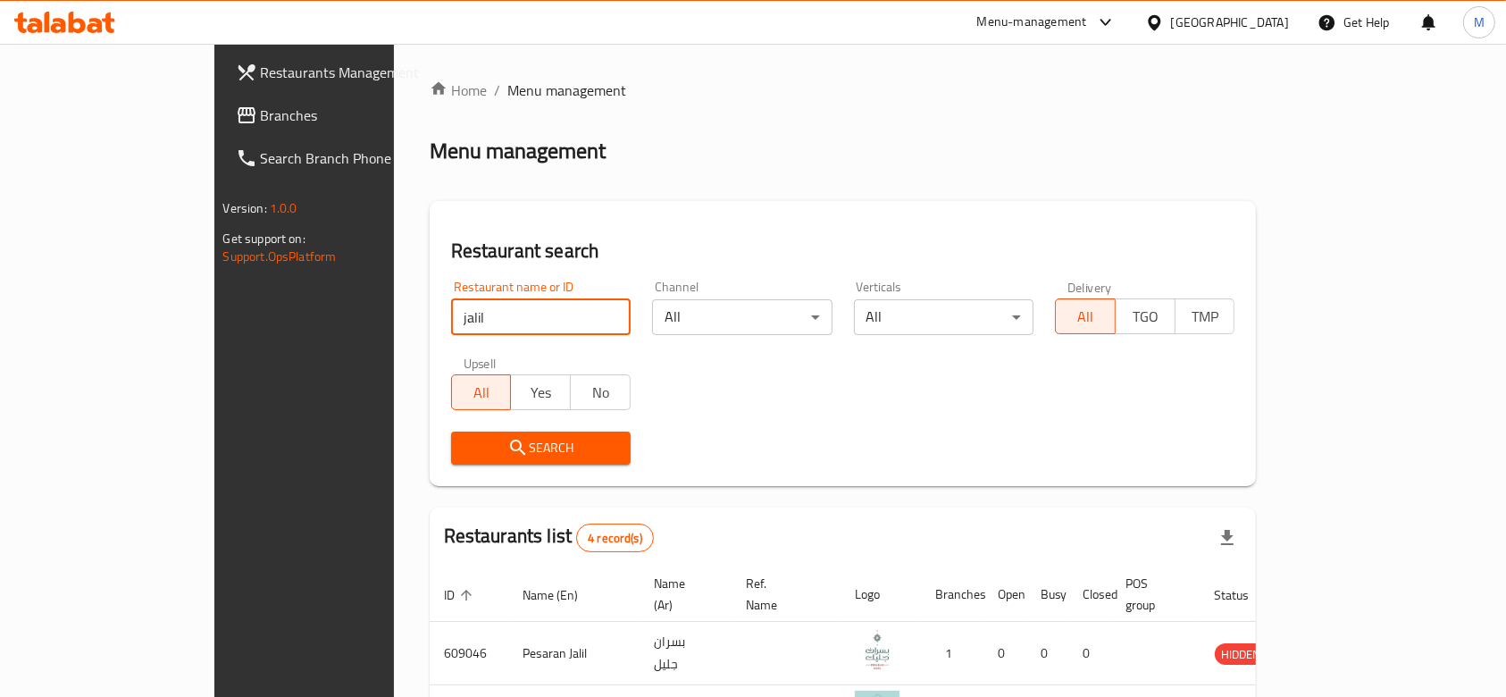
click at [451, 309] on input "jalil" at bounding box center [541, 317] width 180 height 36
type input "bombo"
click button "Search" at bounding box center [541, 448] width 180 height 33
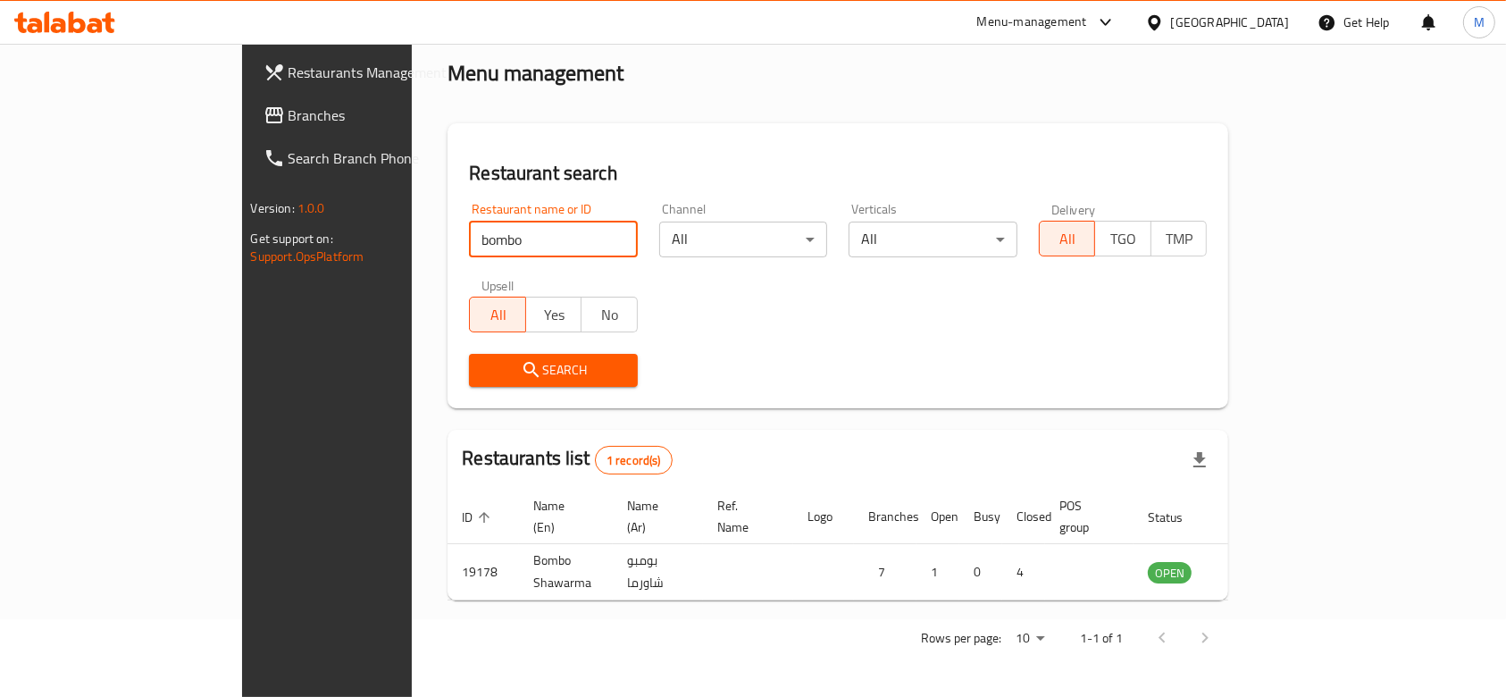
scroll to position [64, 0]
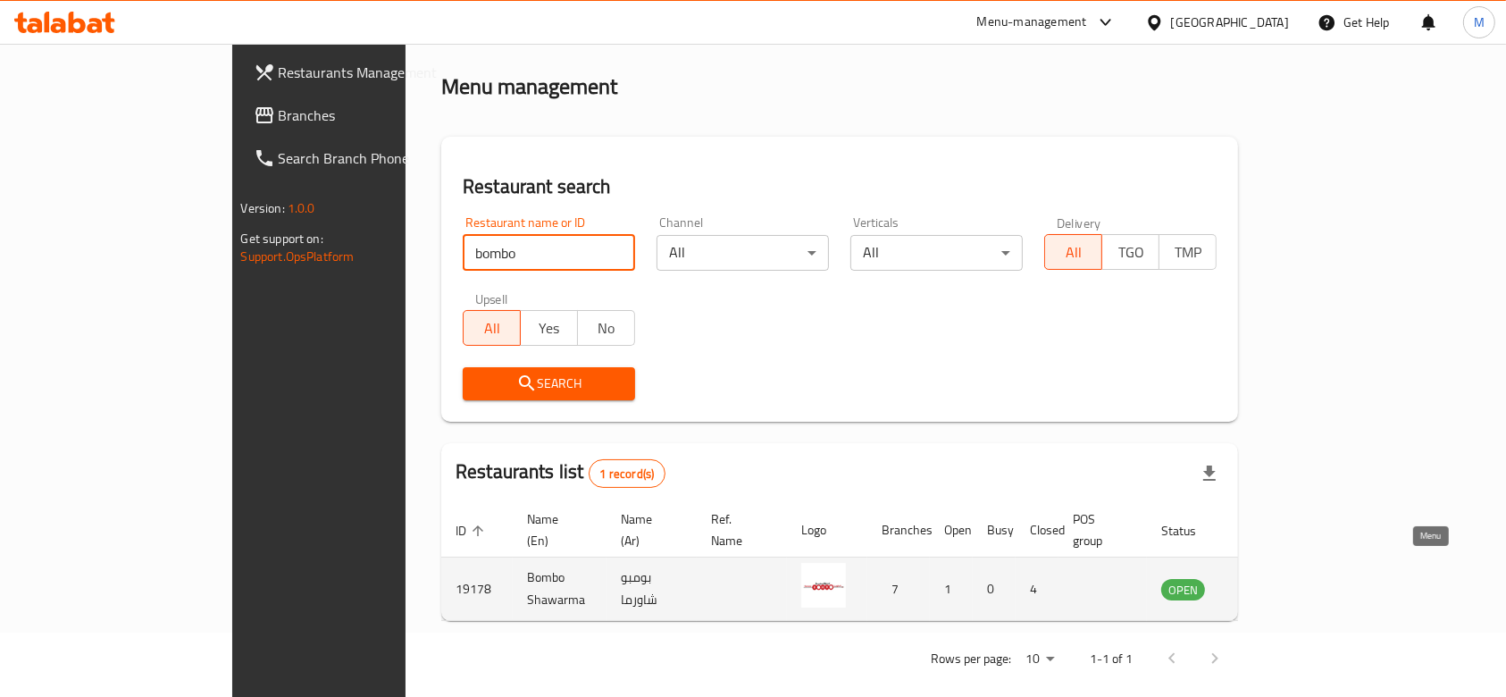
click at [1276, 583] on icon "enhanced table" at bounding box center [1266, 590] width 20 height 15
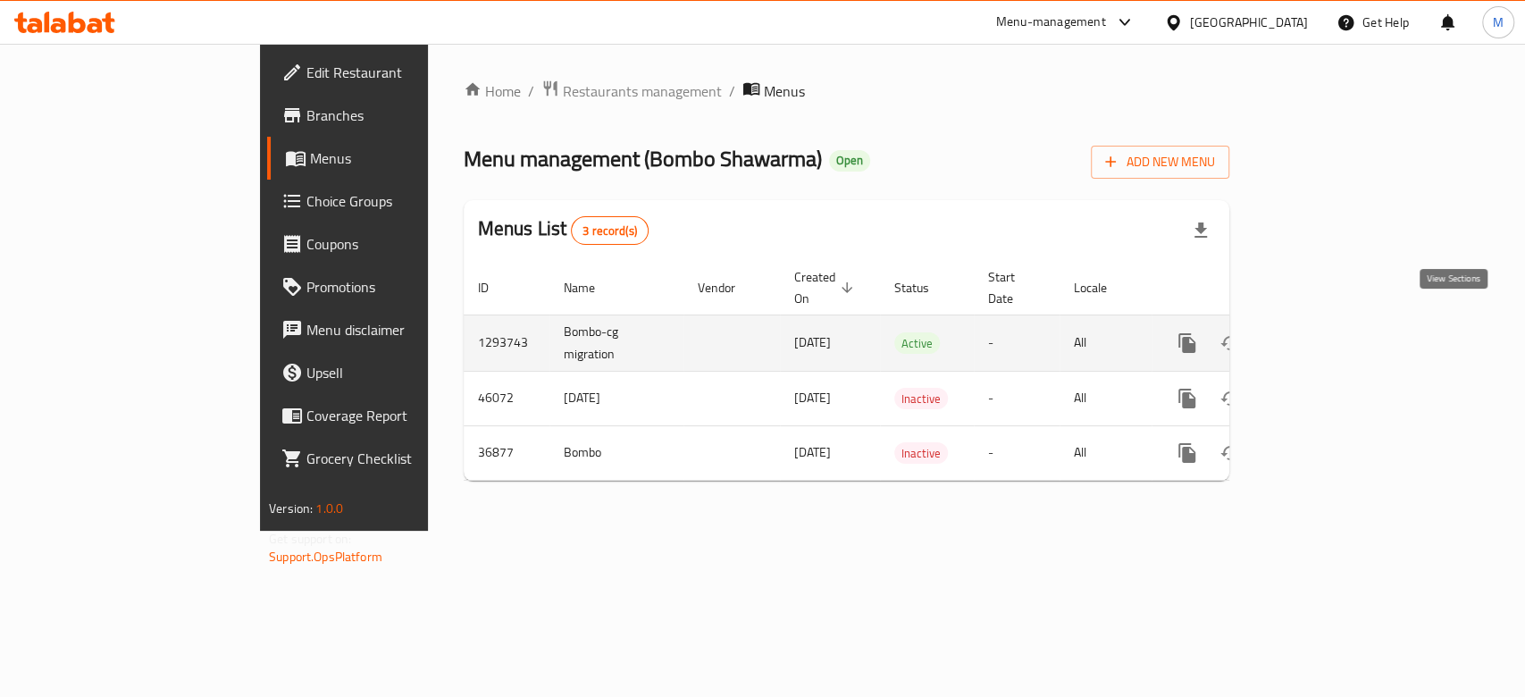
click at [1324, 335] on icon "enhanced table" at bounding box center [1316, 343] width 16 height 16
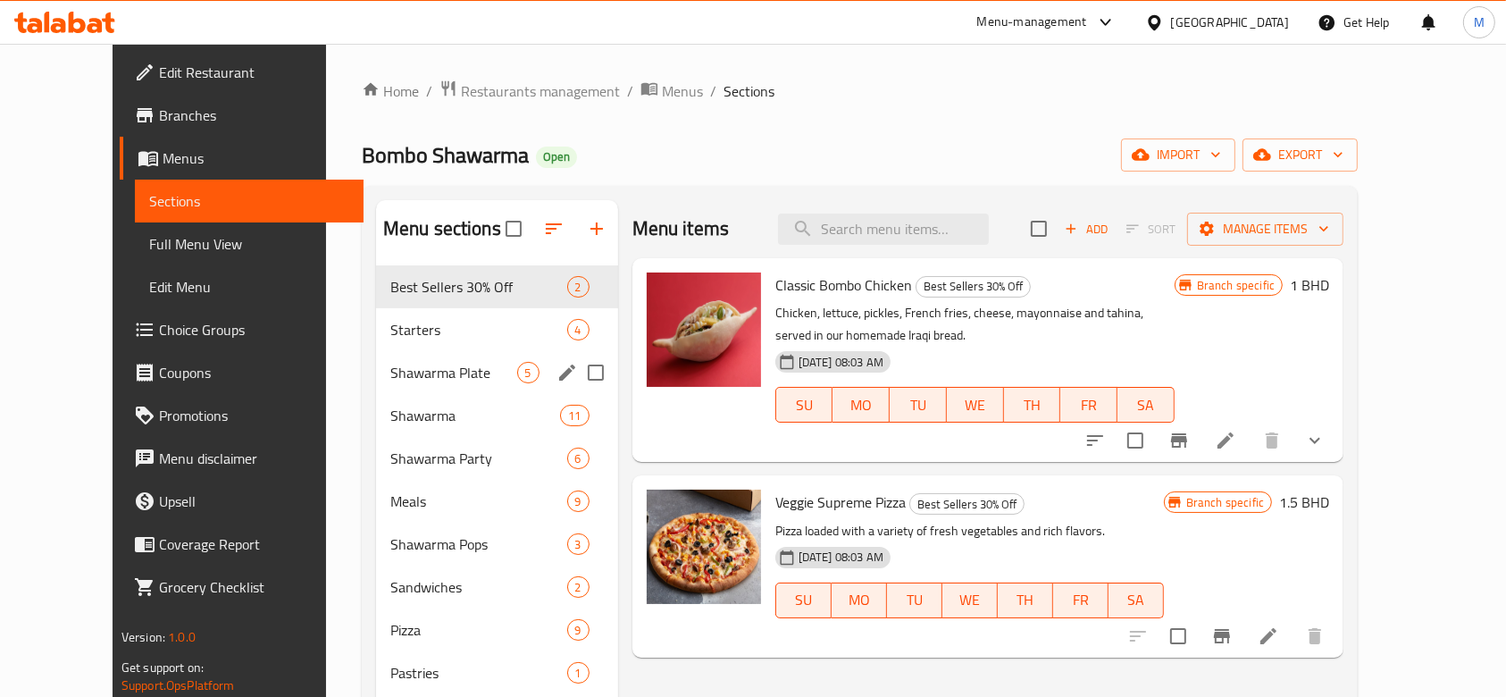
click at [383, 383] on div "Shawarma Plate 5" at bounding box center [497, 372] width 242 height 43
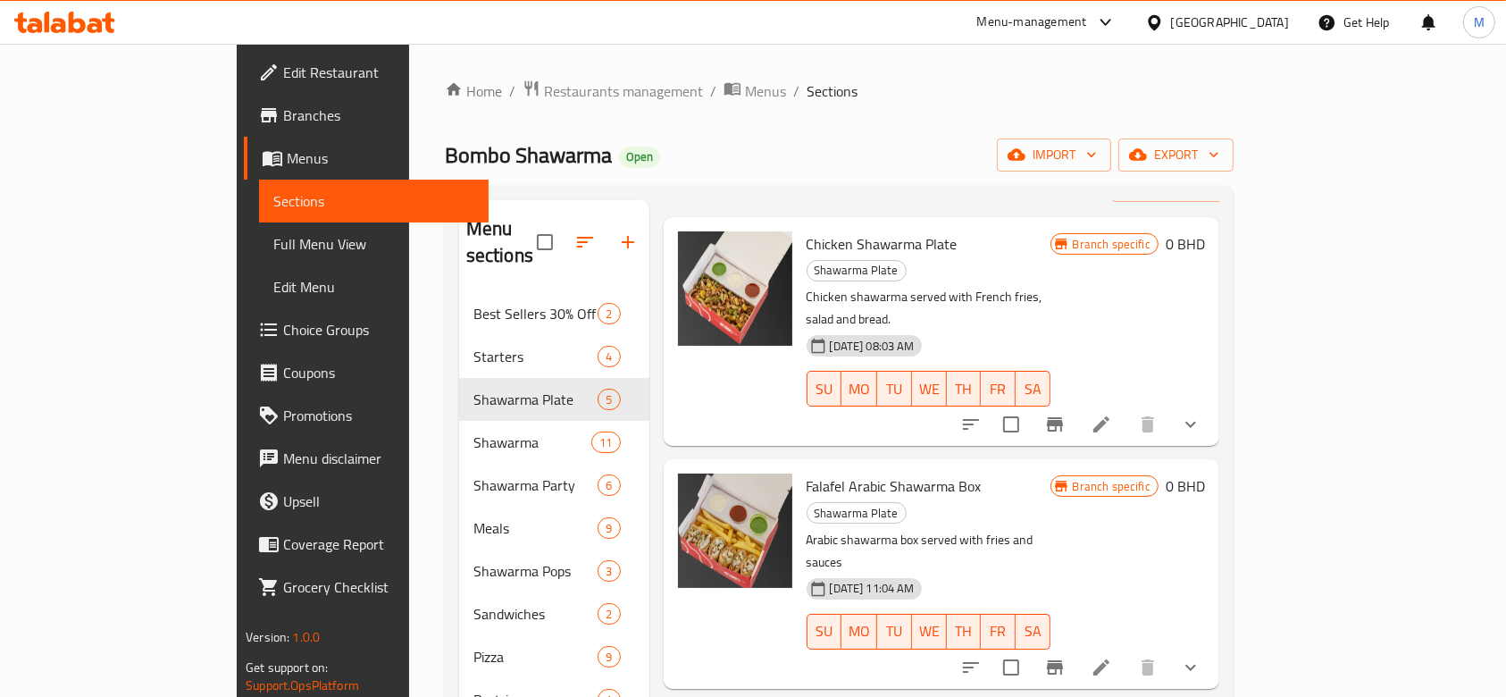
scroll to position [323, 0]
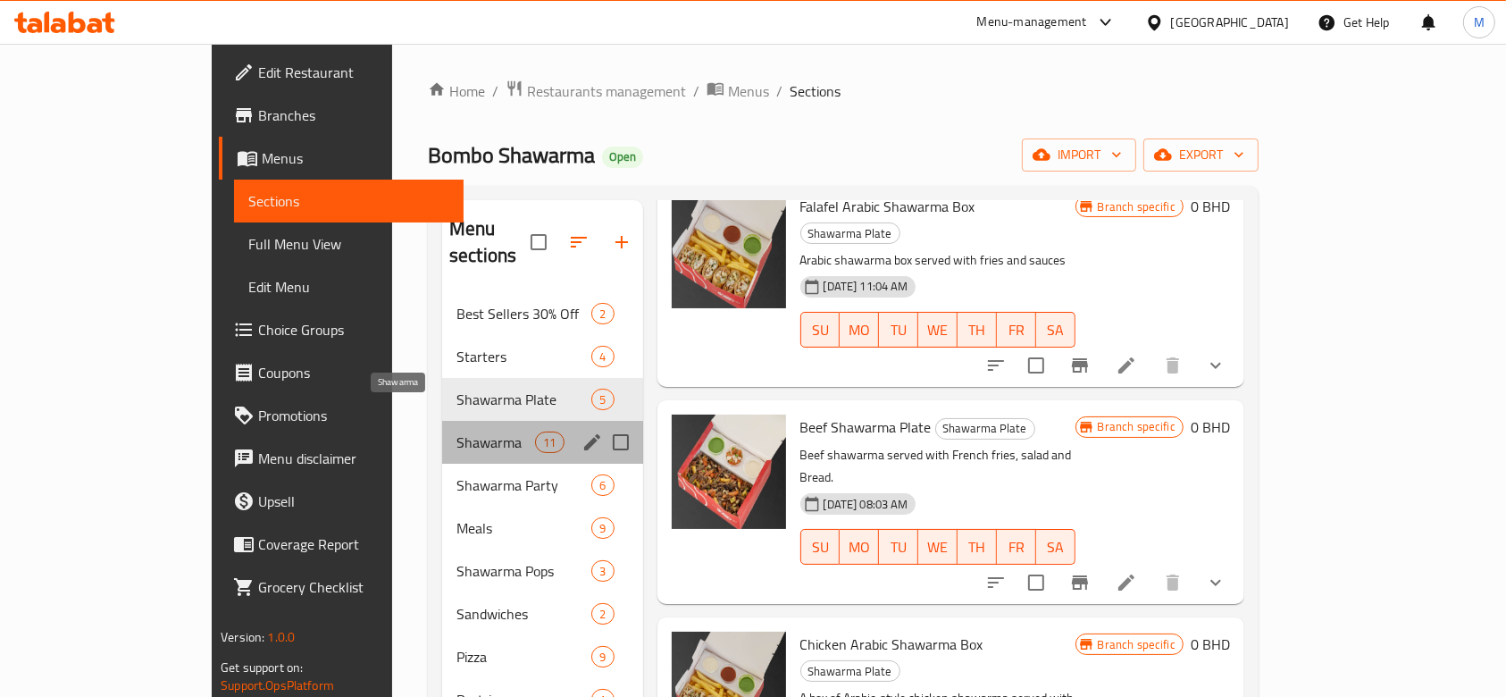
click at [457, 432] on span "Shawarma" at bounding box center [496, 442] width 79 height 21
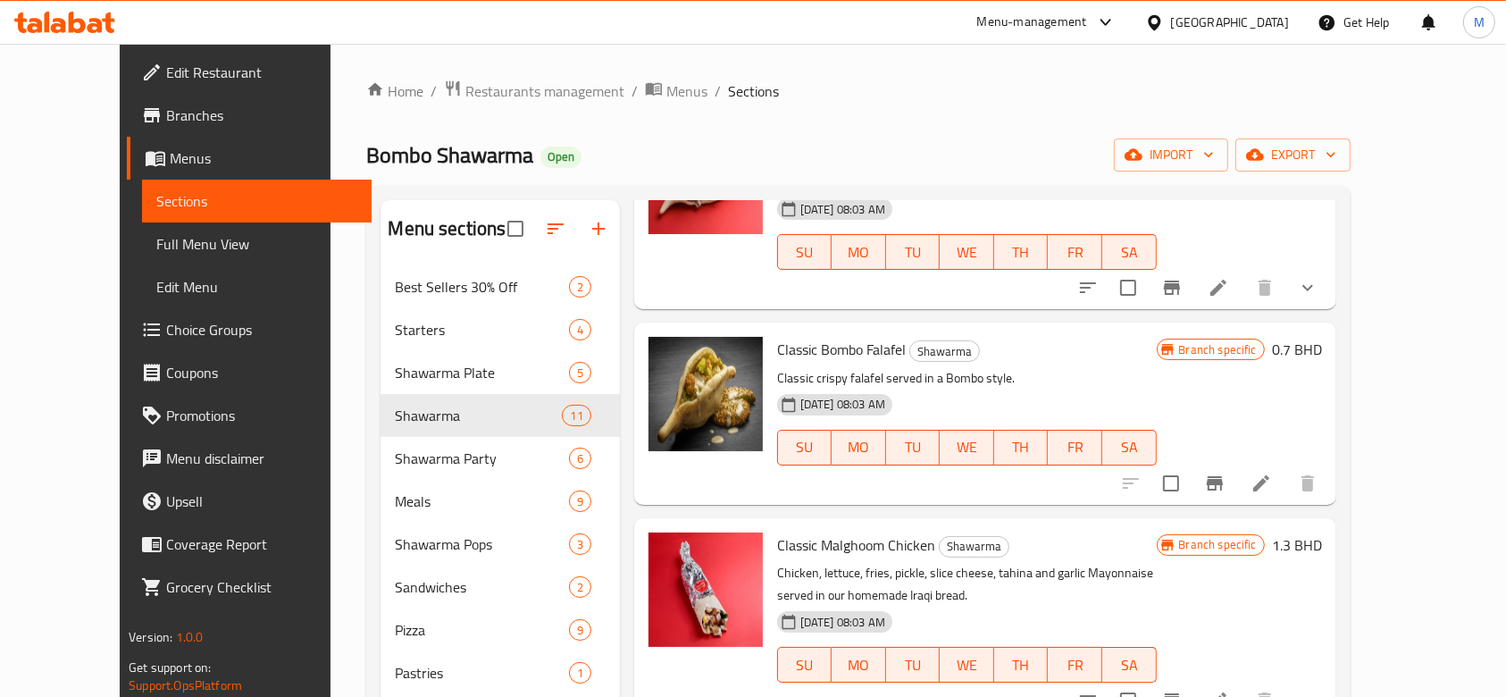
scroll to position [1539, 0]
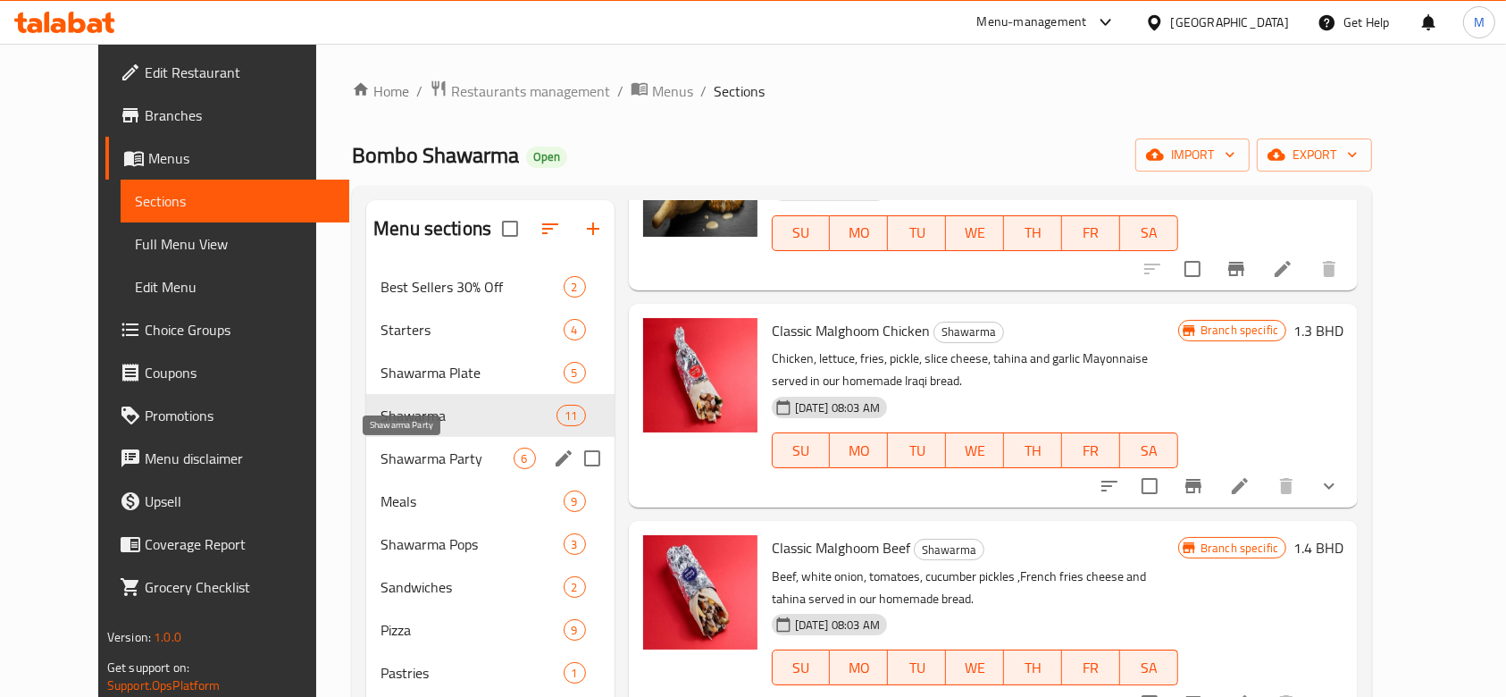
click at [388, 468] on span "Shawarma Party" at bounding box center [447, 458] width 132 height 21
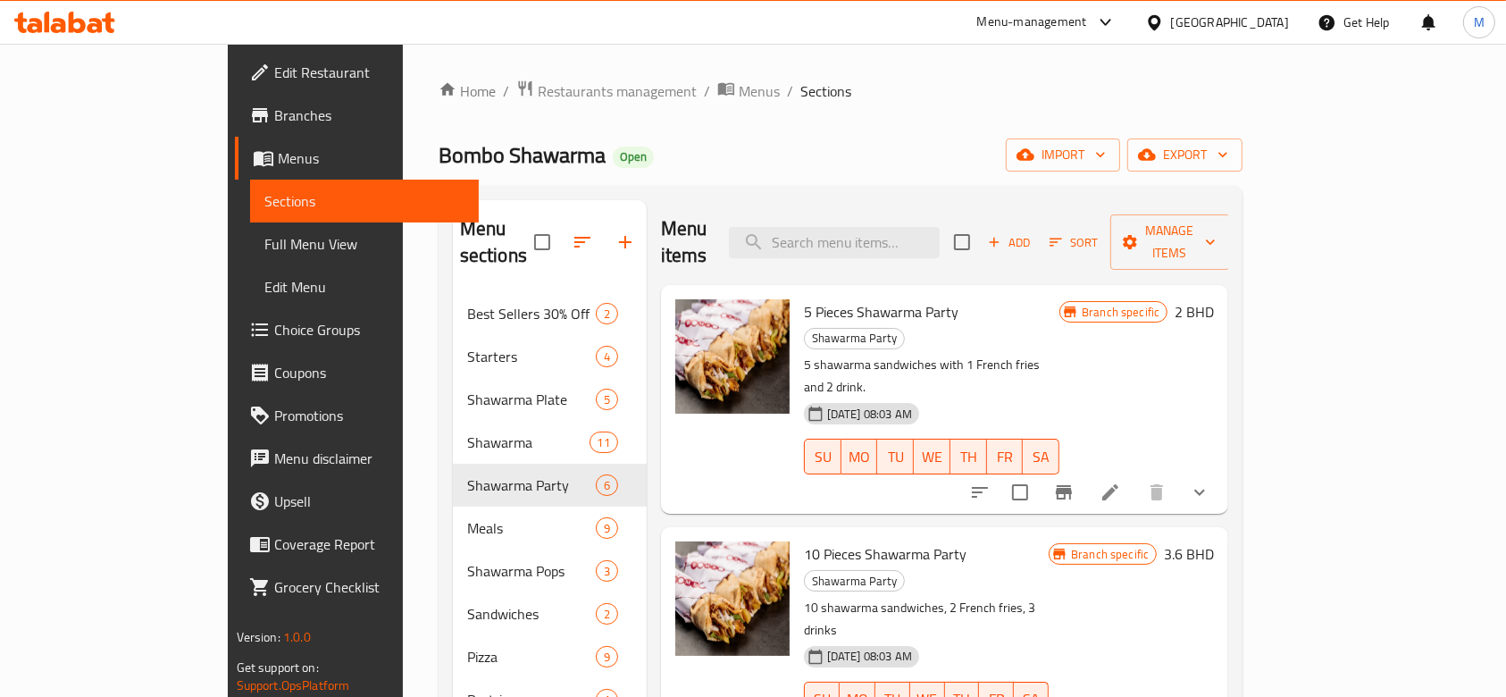
scroll to position [518, 0]
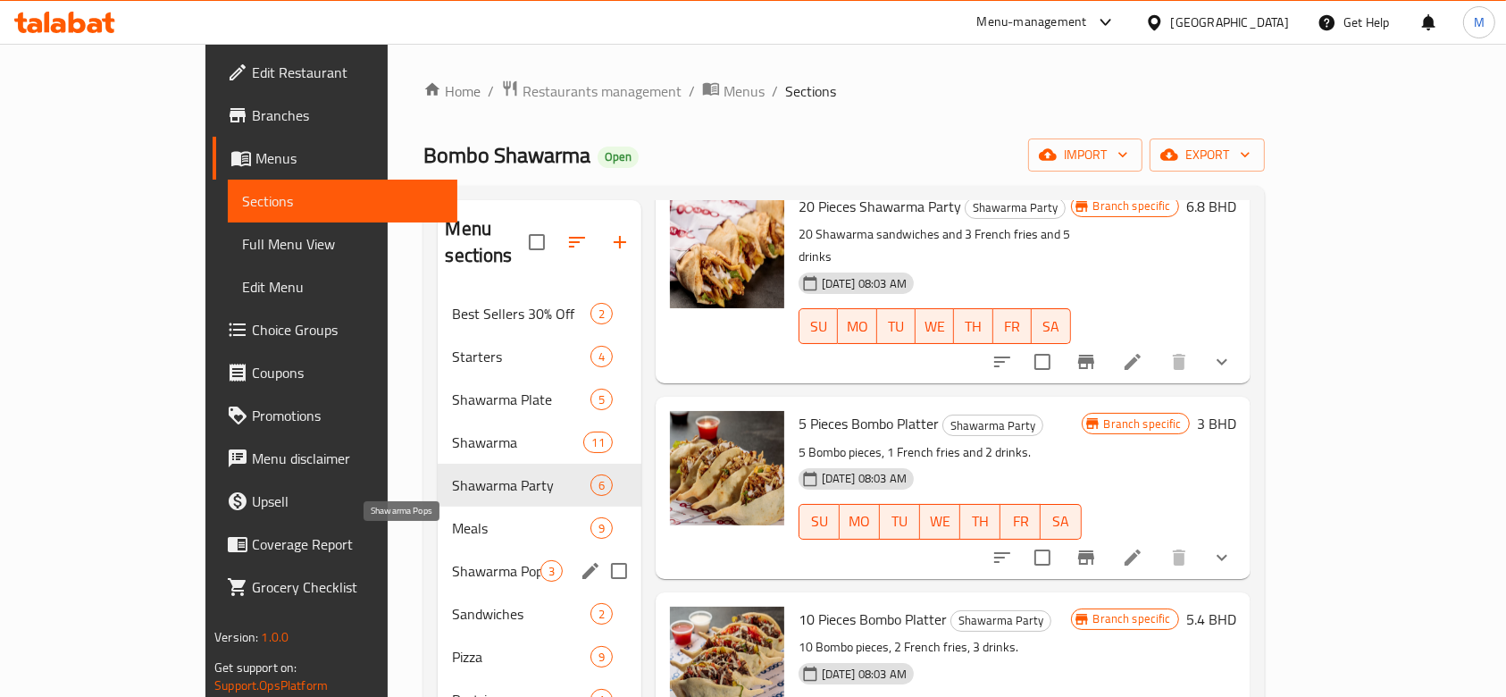
click at [452, 560] on span "Shawarma Pops" at bounding box center [496, 570] width 88 height 21
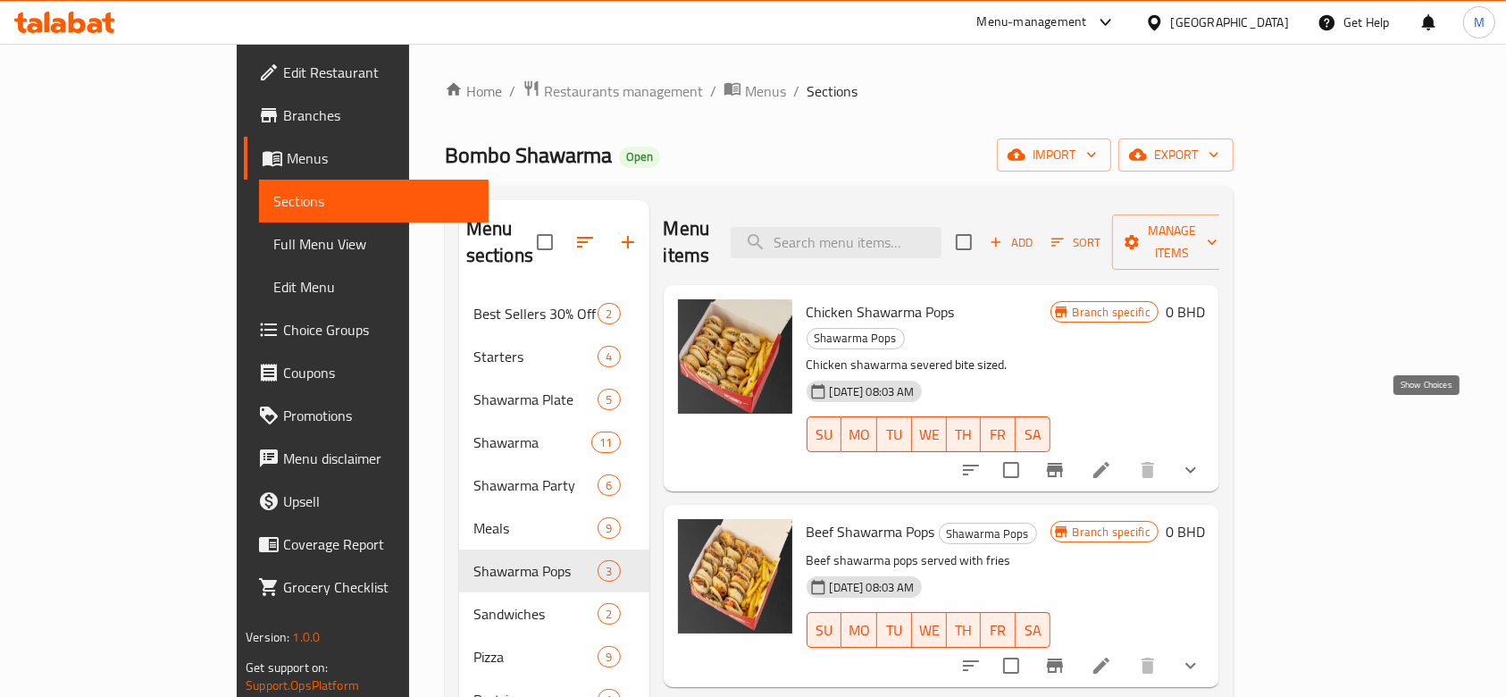
click at [1202, 459] on icon "show more" at bounding box center [1190, 469] width 21 height 21
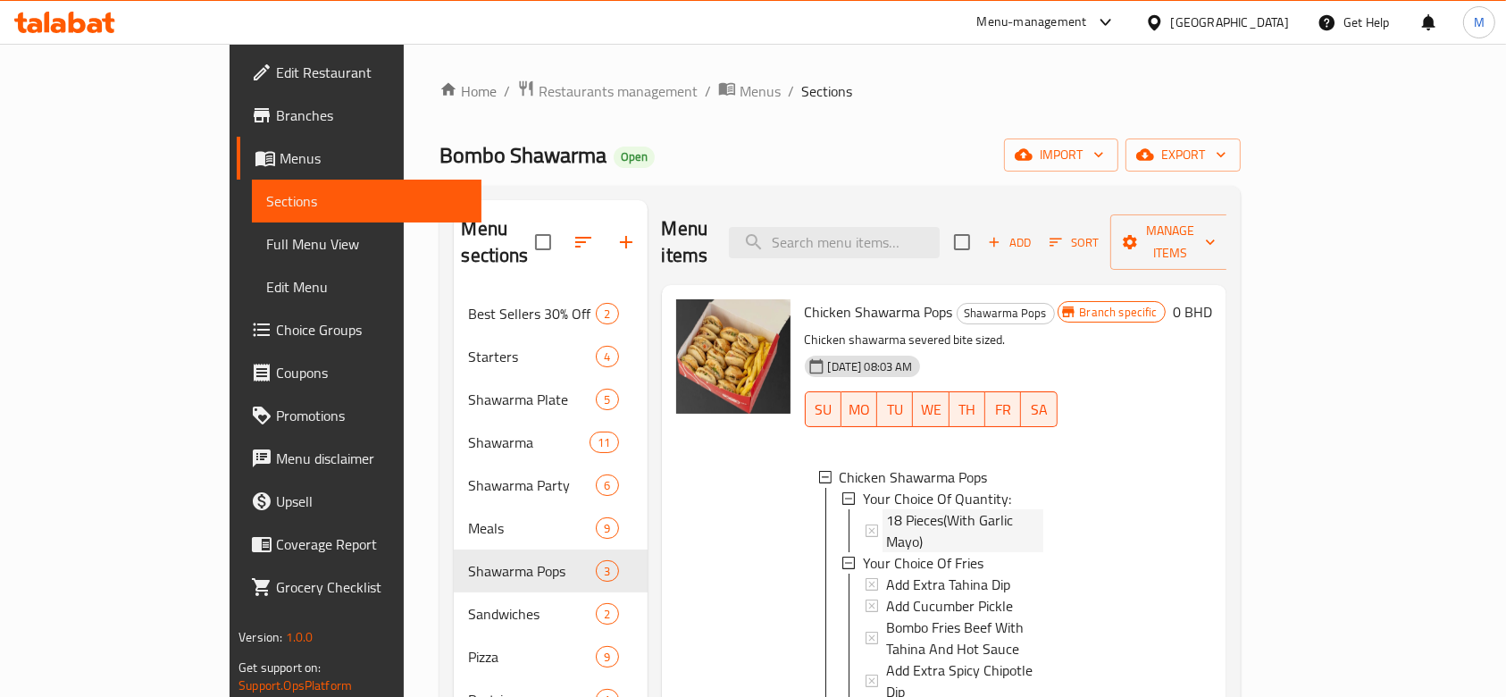
click at [886, 509] on span "18 Pieces(With Garlic Mayo)" at bounding box center [964, 530] width 157 height 43
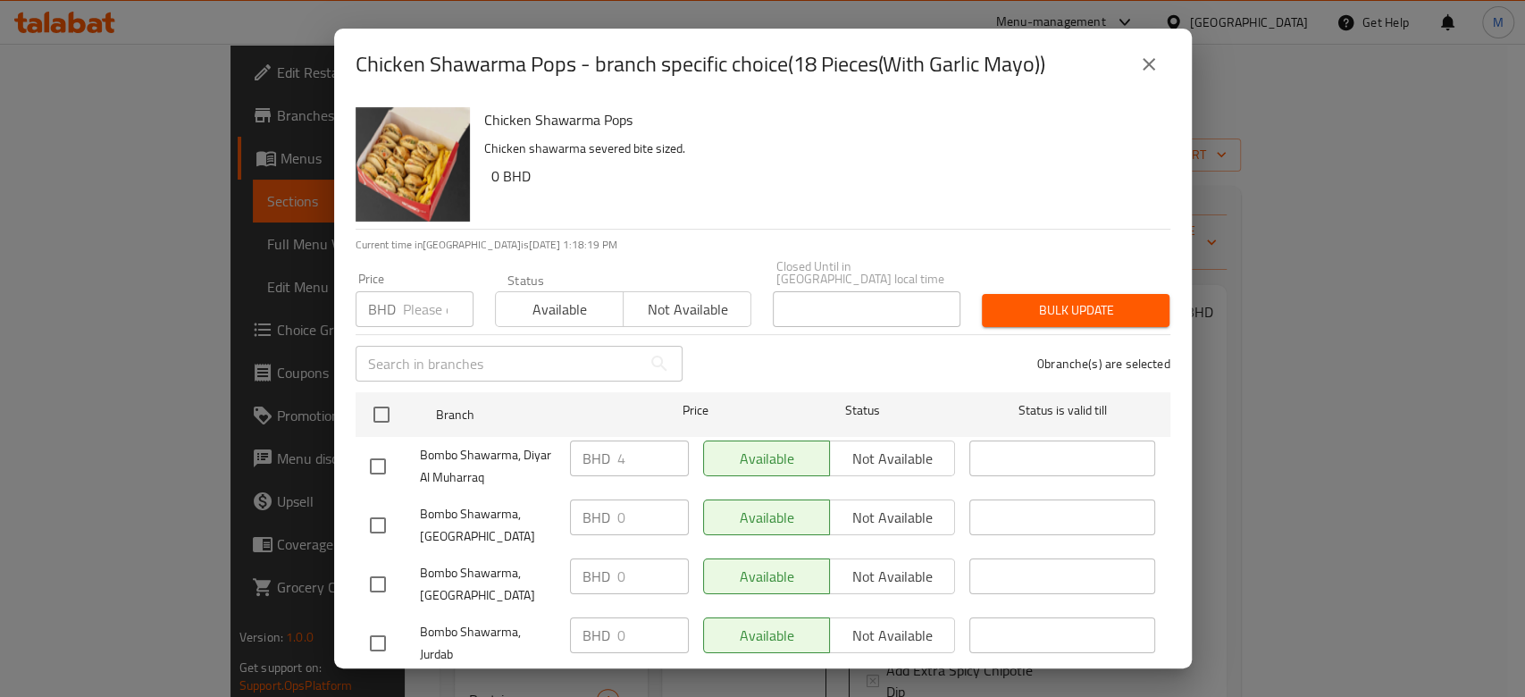
click at [1150, 62] on icon "close" at bounding box center [1149, 64] width 13 height 13
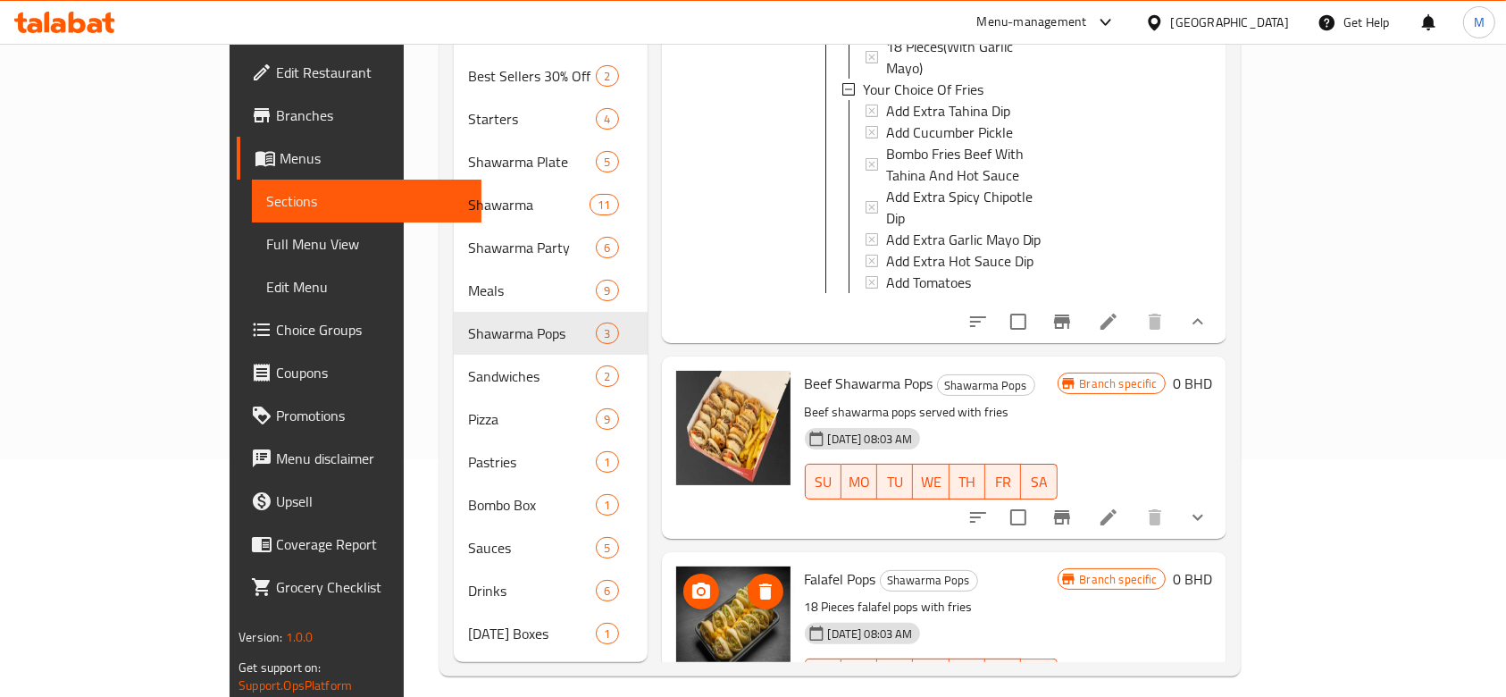
scroll to position [250, 0]
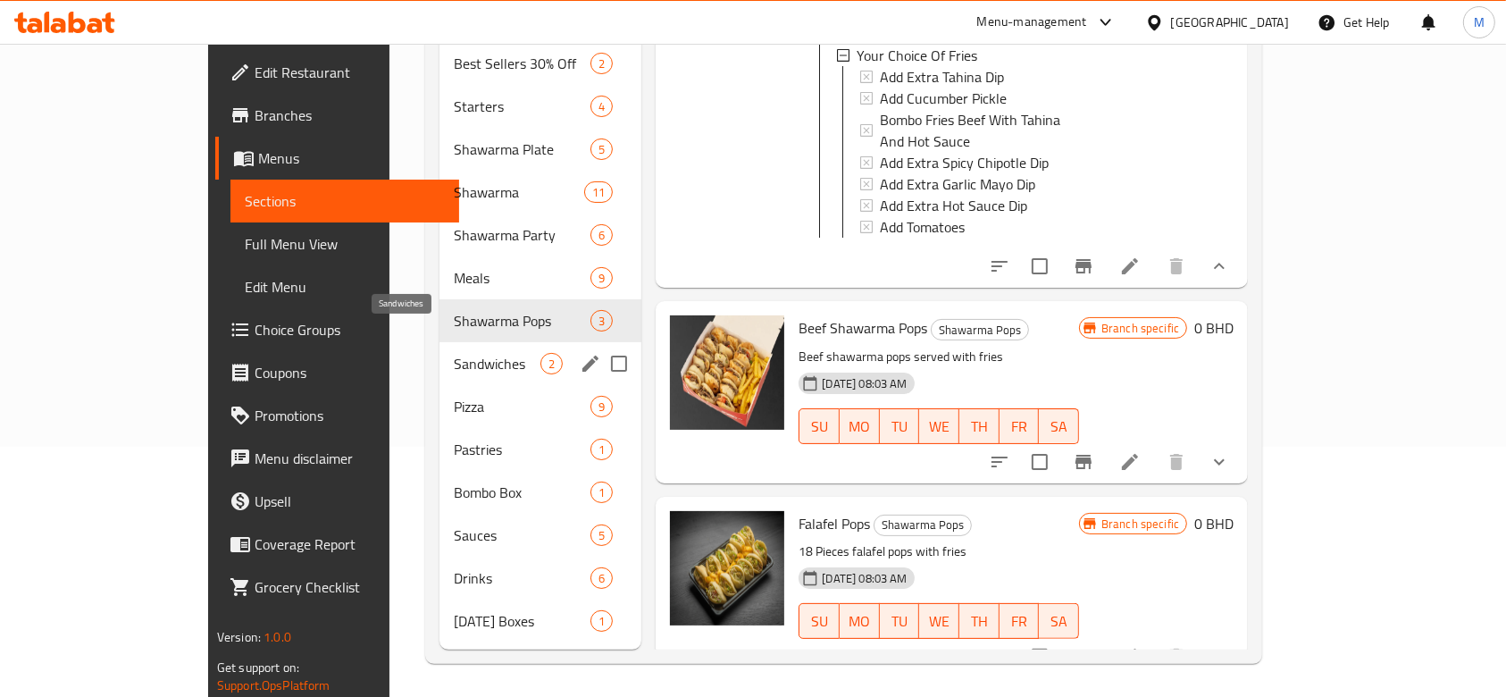
click at [454, 353] on span "Sandwiches" at bounding box center [497, 363] width 87 height 21
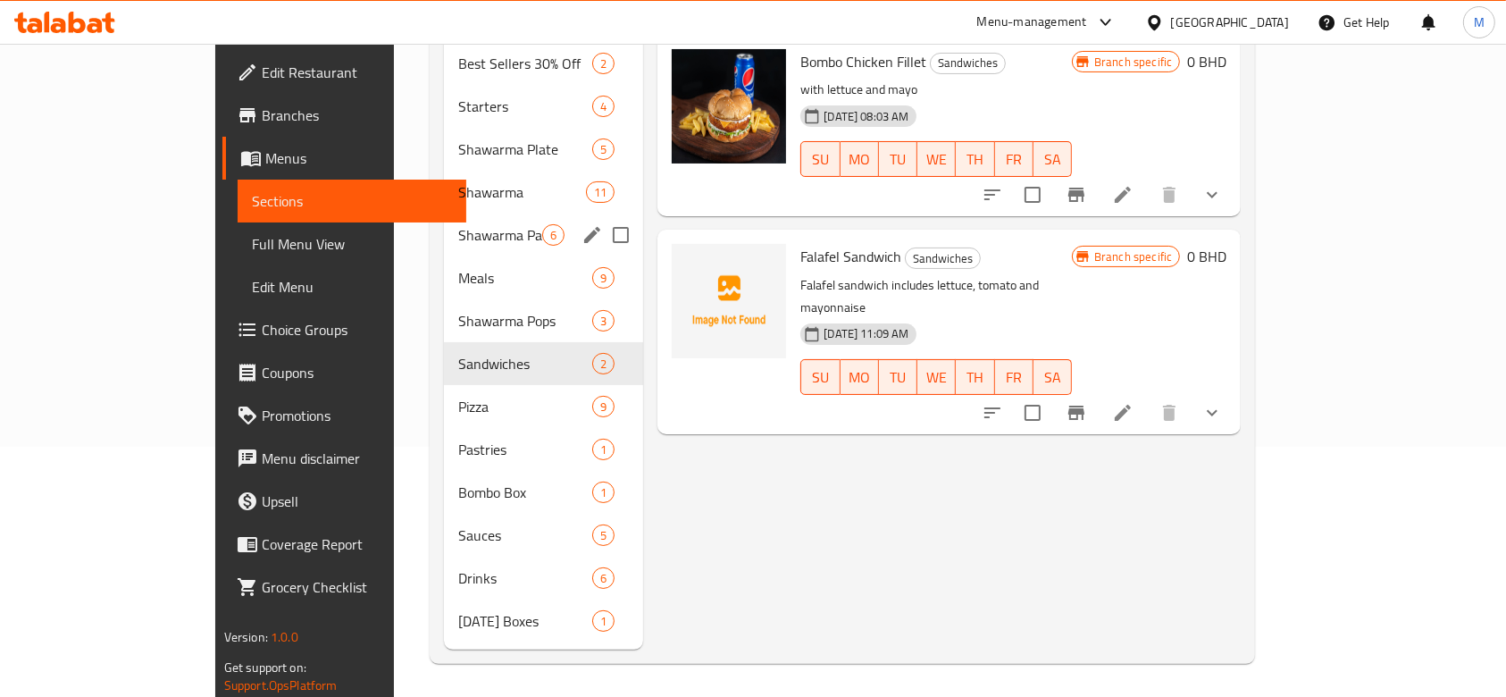
scroll to position [12, 0]
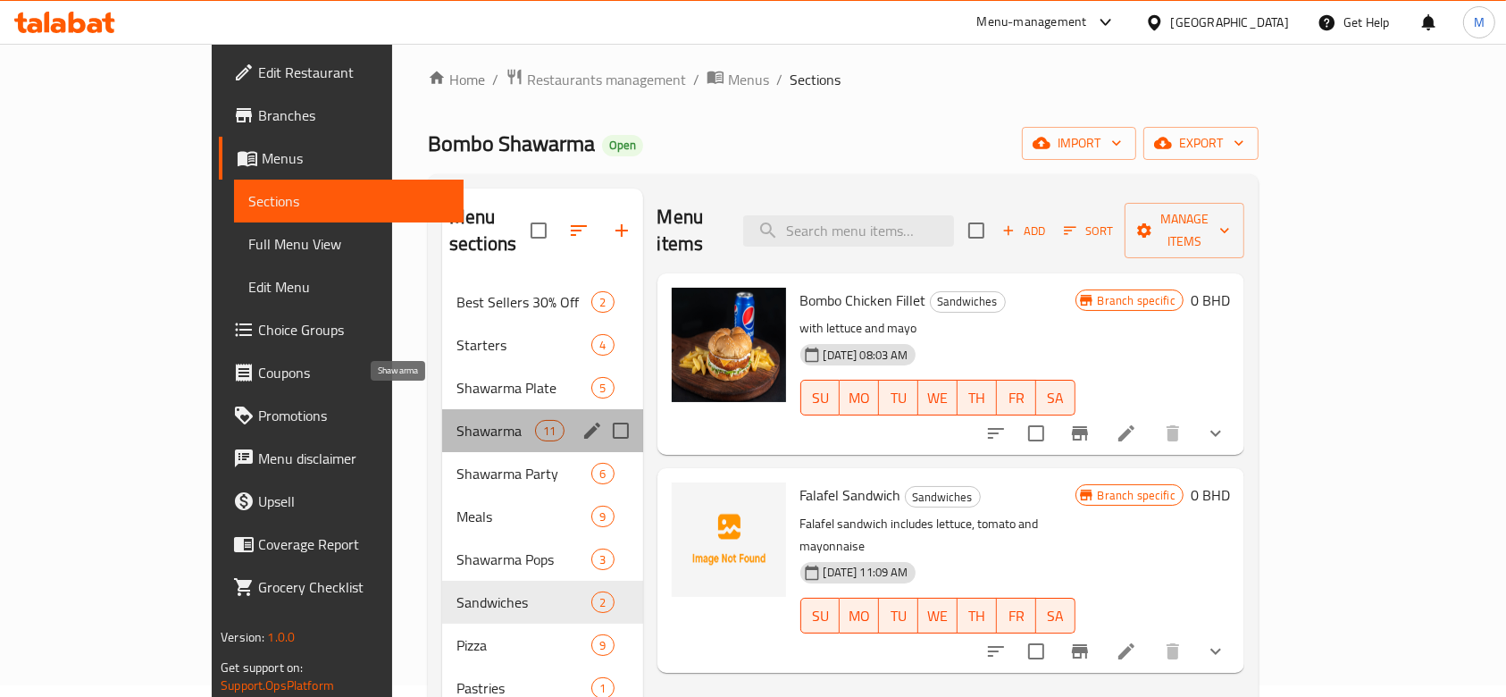
click at [457, 420] on span "Shawarma" at bounding box center [496, 430] width 79 height 21
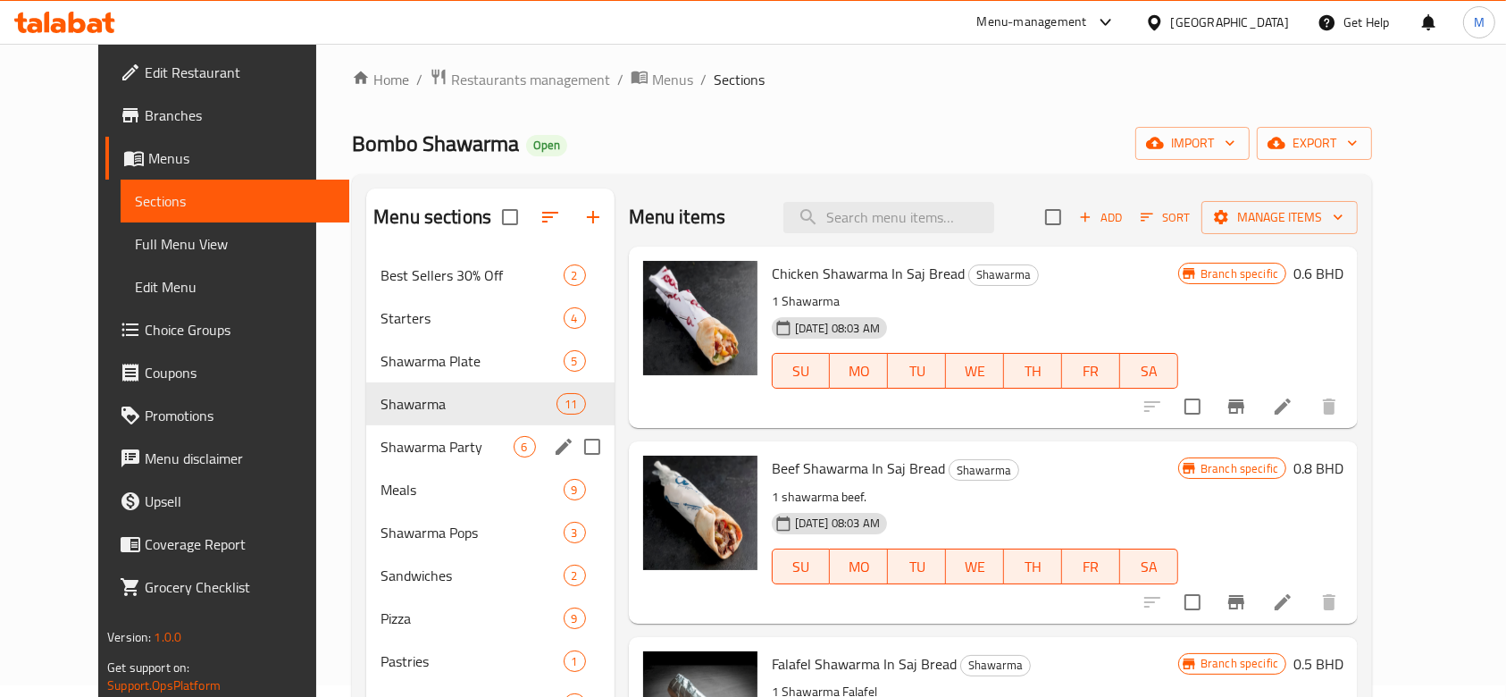
click at [410, 461] on div "Shawarma Party 6" at bounding box center [490, 446] width 248 height 43
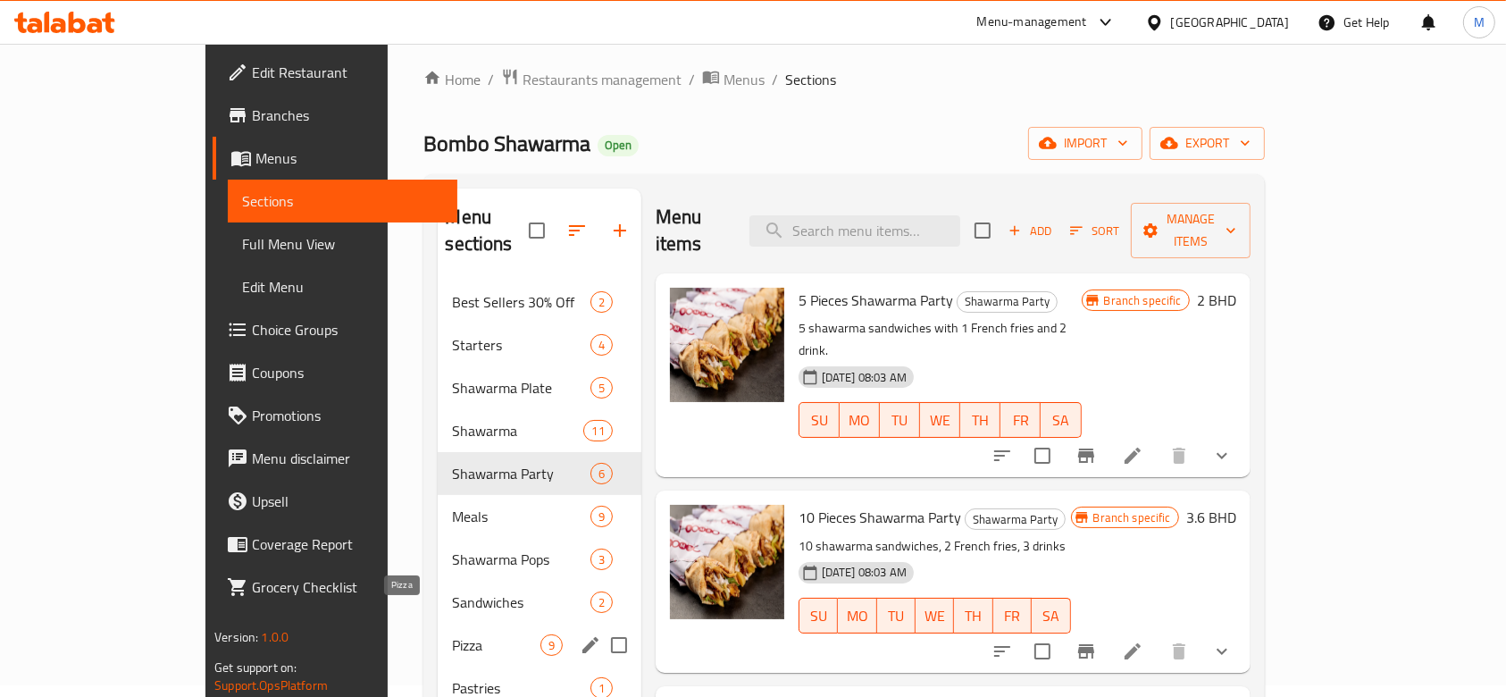
click at [452, 634] on span "Pizza" at bounding box center [496, 644] width 88 height 21
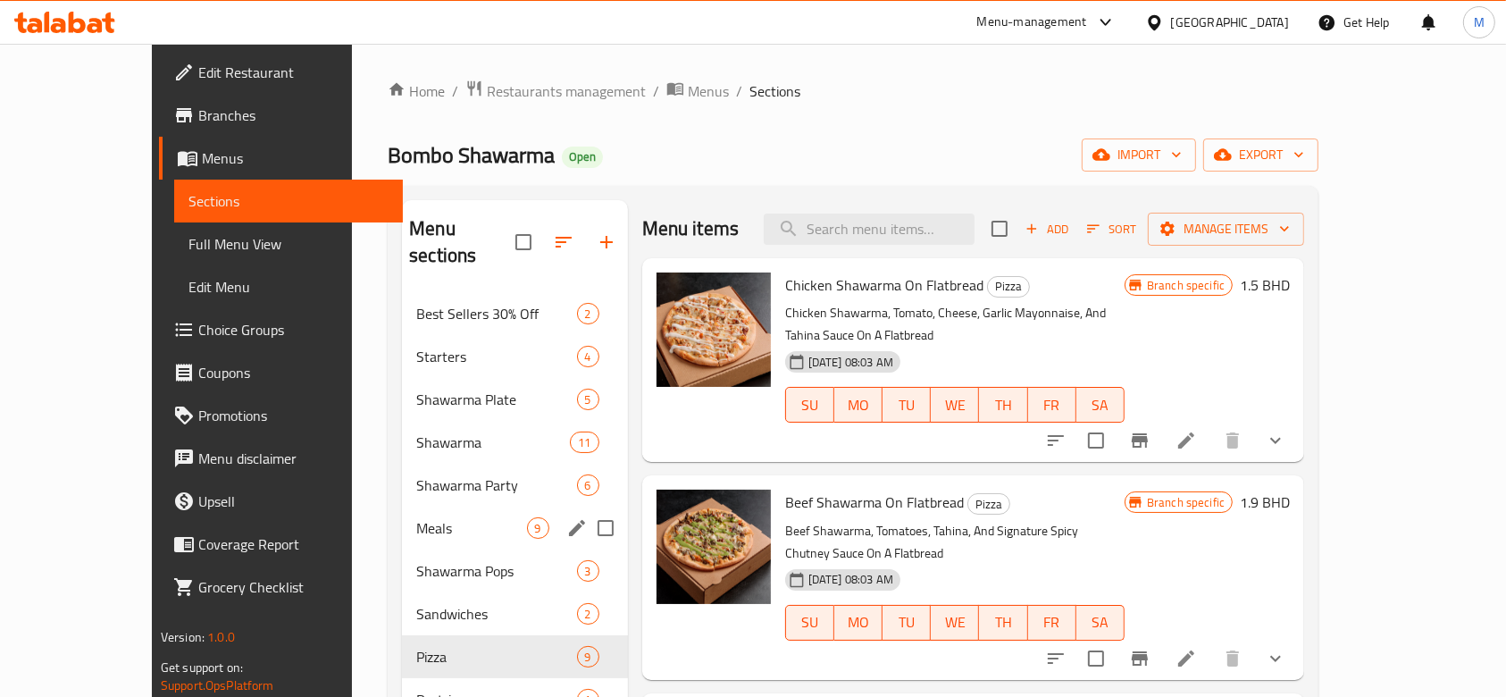
scroll to position [119, 0]
